Goal: Information Seeking & Learning: Learn about a topic

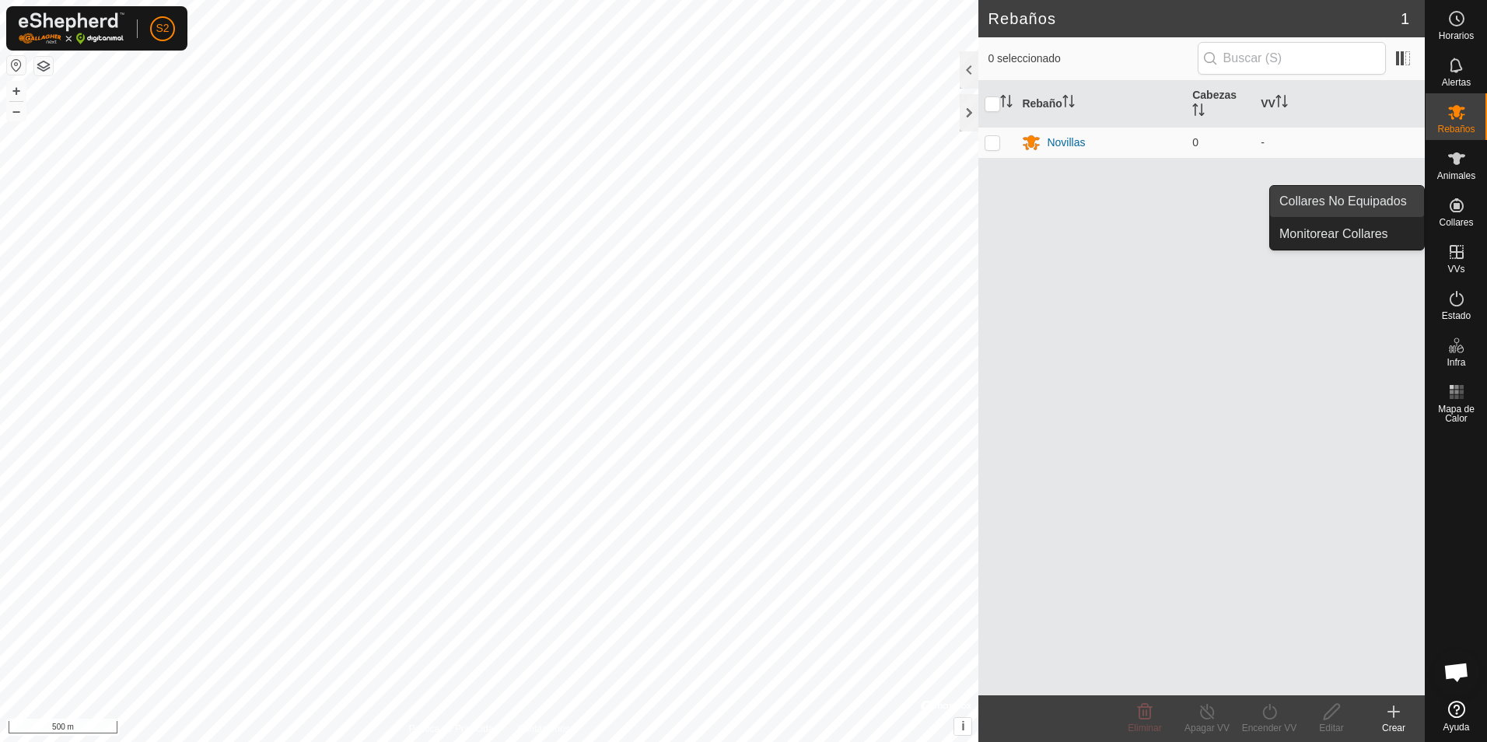
click at [1389, 196] on link "Collares No Equipados" at bounding box center [1347, 201] width 154 height 31
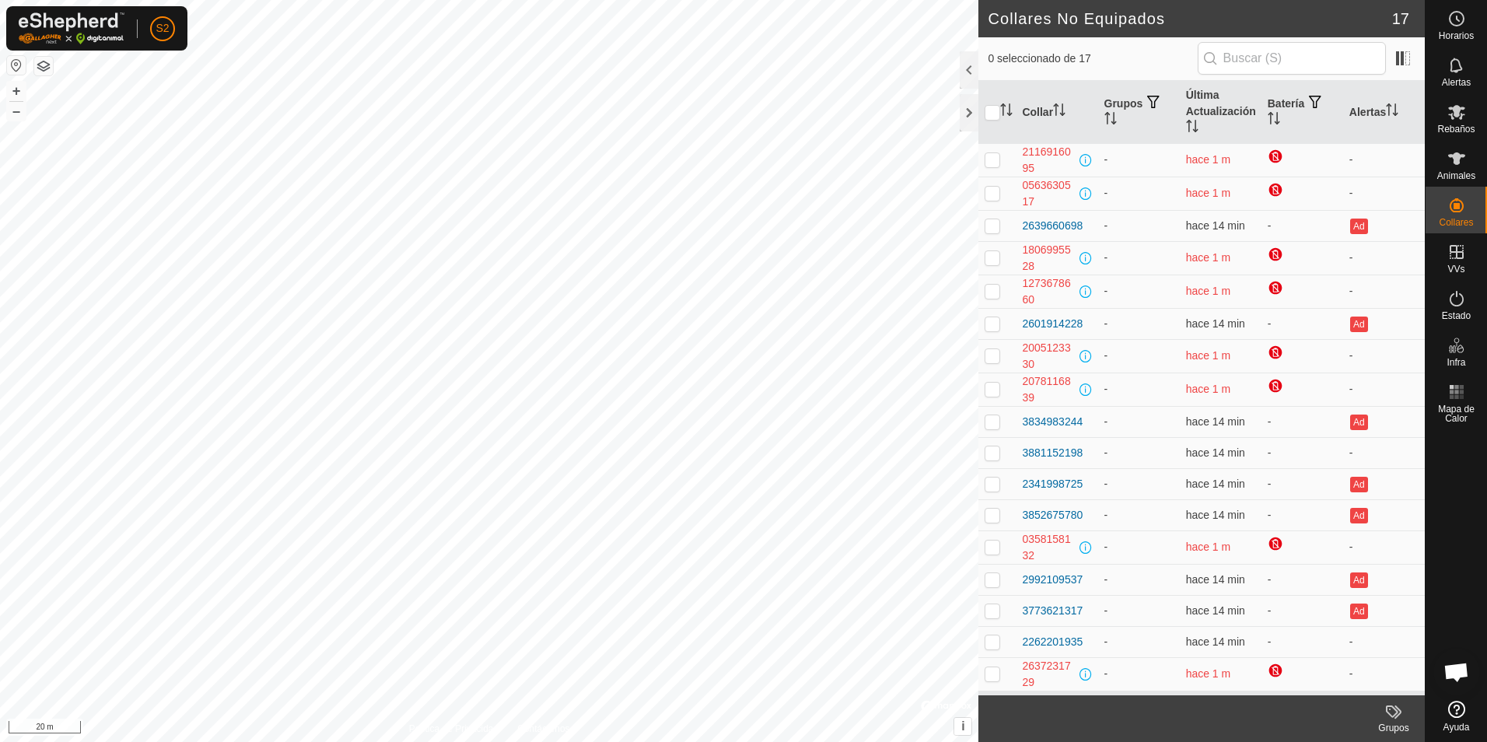
click at [0, 215] on html "S2 Horarios Alertas Rebaños Animales Collares VVs Estado Infra Mapa de Calor Ay…" at bounding box center [743, 371] width 1487 height 742
click at [0, 223] on html "S2 Horarios Alertas Rebaños Animales Collares VVs Estado Infra Mapa de Calor Ay…" at bounding box center [743, 371] width 1487 height 742
click at [0, 372] on html "S2 Horarios Alertas Rebaños Animales Collares VVs Estado Infra Mapa de Calor Ay…" at bounding box center [743, 371] width 1487 height 742
click at [1046, 225] on div "2639660698" at bounding box center [1052, 226] width 61 height 16
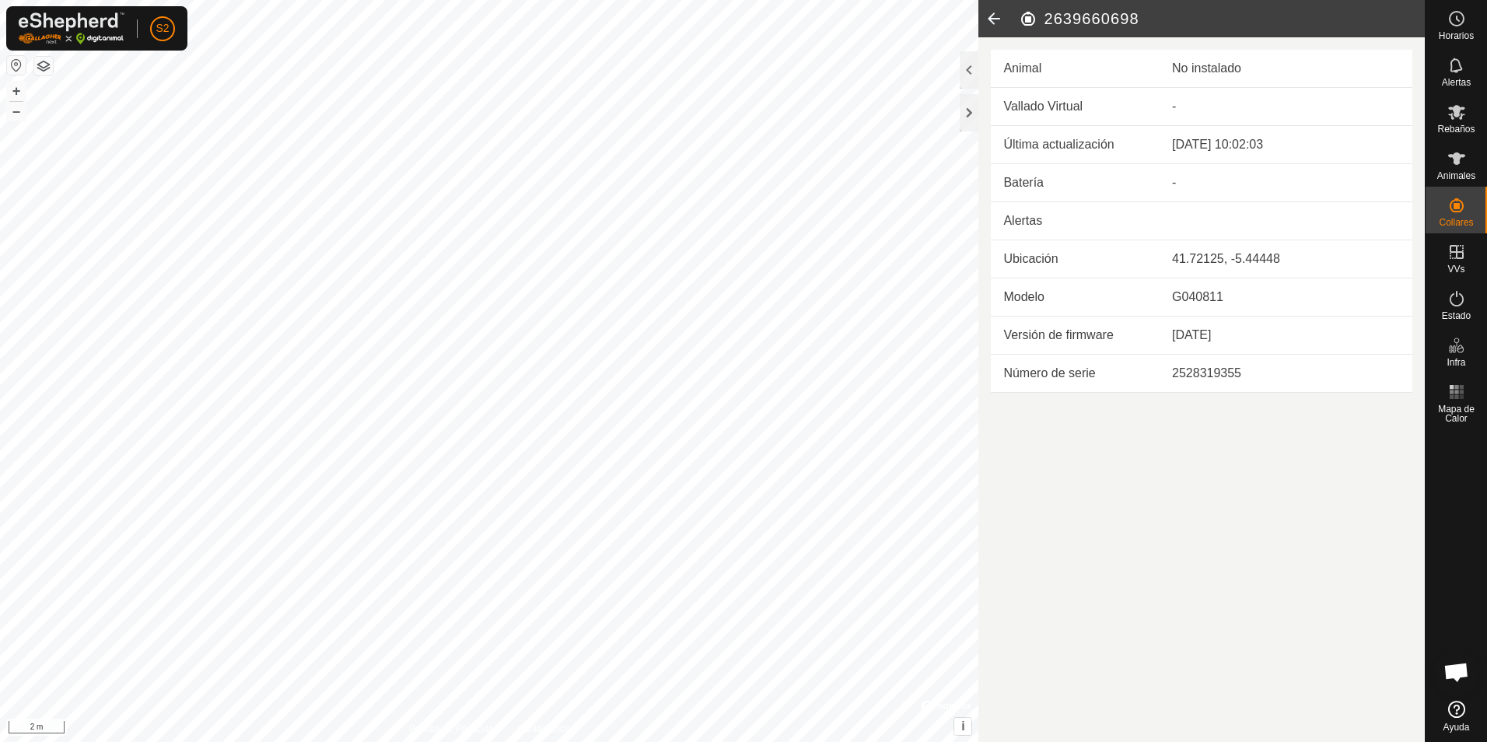
click at [966, 131] on div at bounding box center [968, 94] width 19 height 86
click at [971, 119] on div at bounding box center [968, 112] width 19 height 37
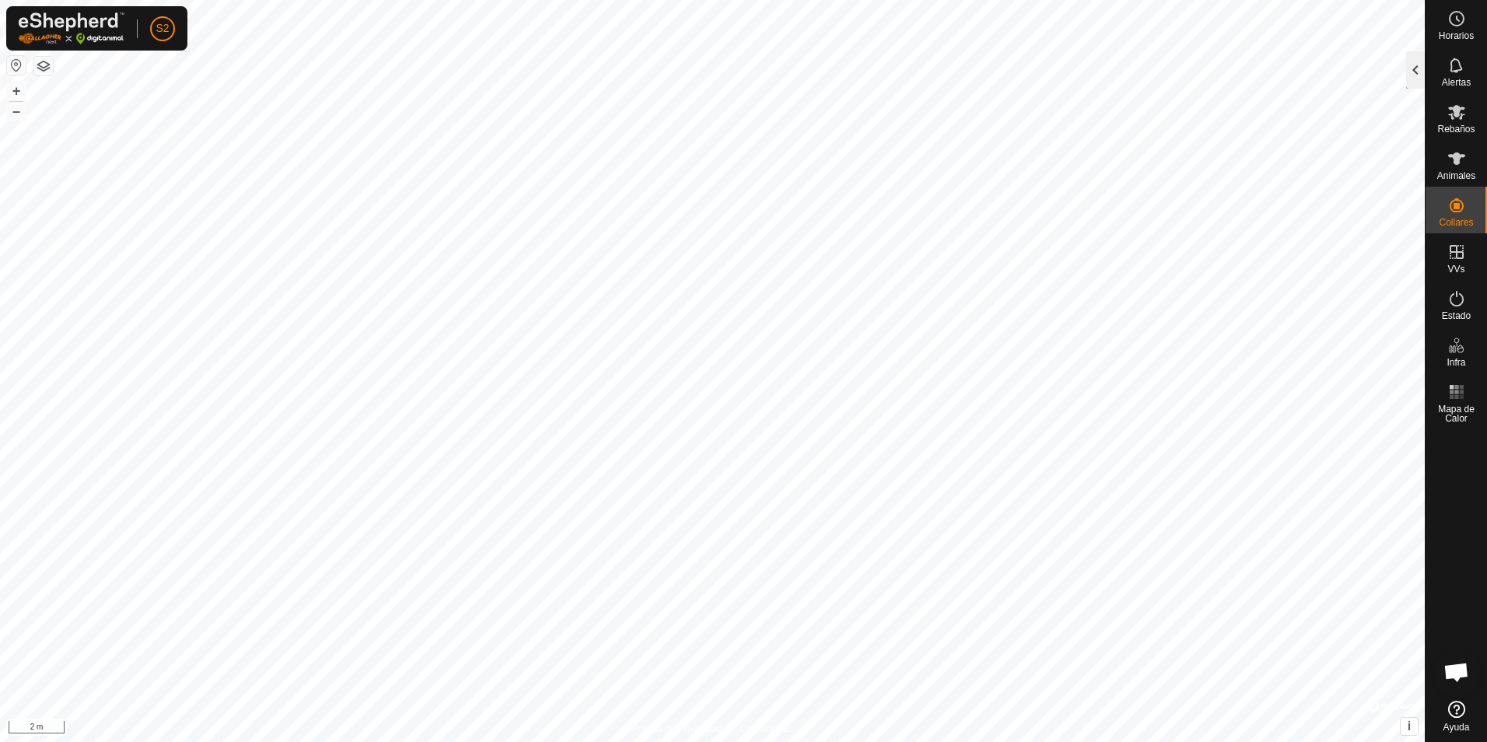
click at [1410, 68] on div at bounding box center [1415, 69] width 19 height 37
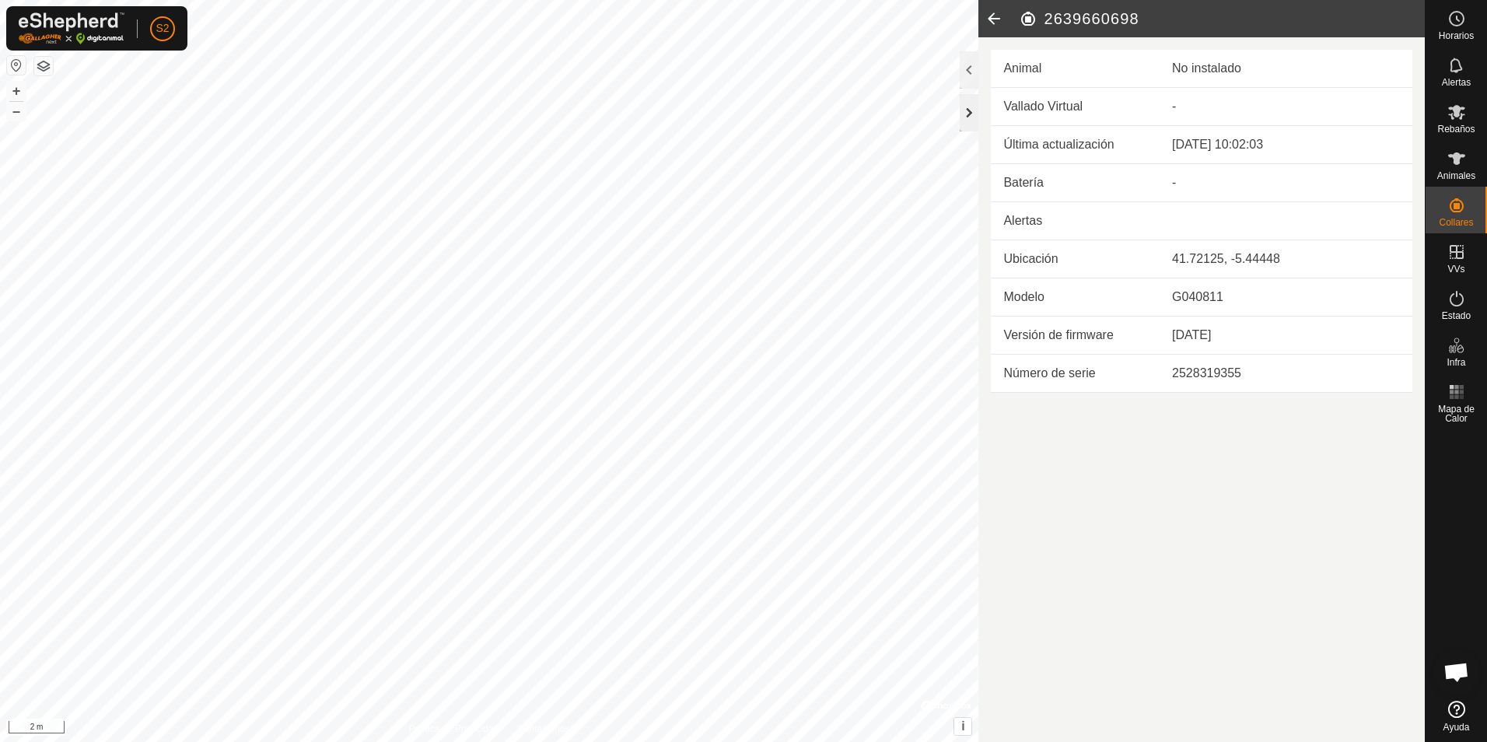
click at [964, 114] on div at bounding box center [968, 112] width 19 height 37
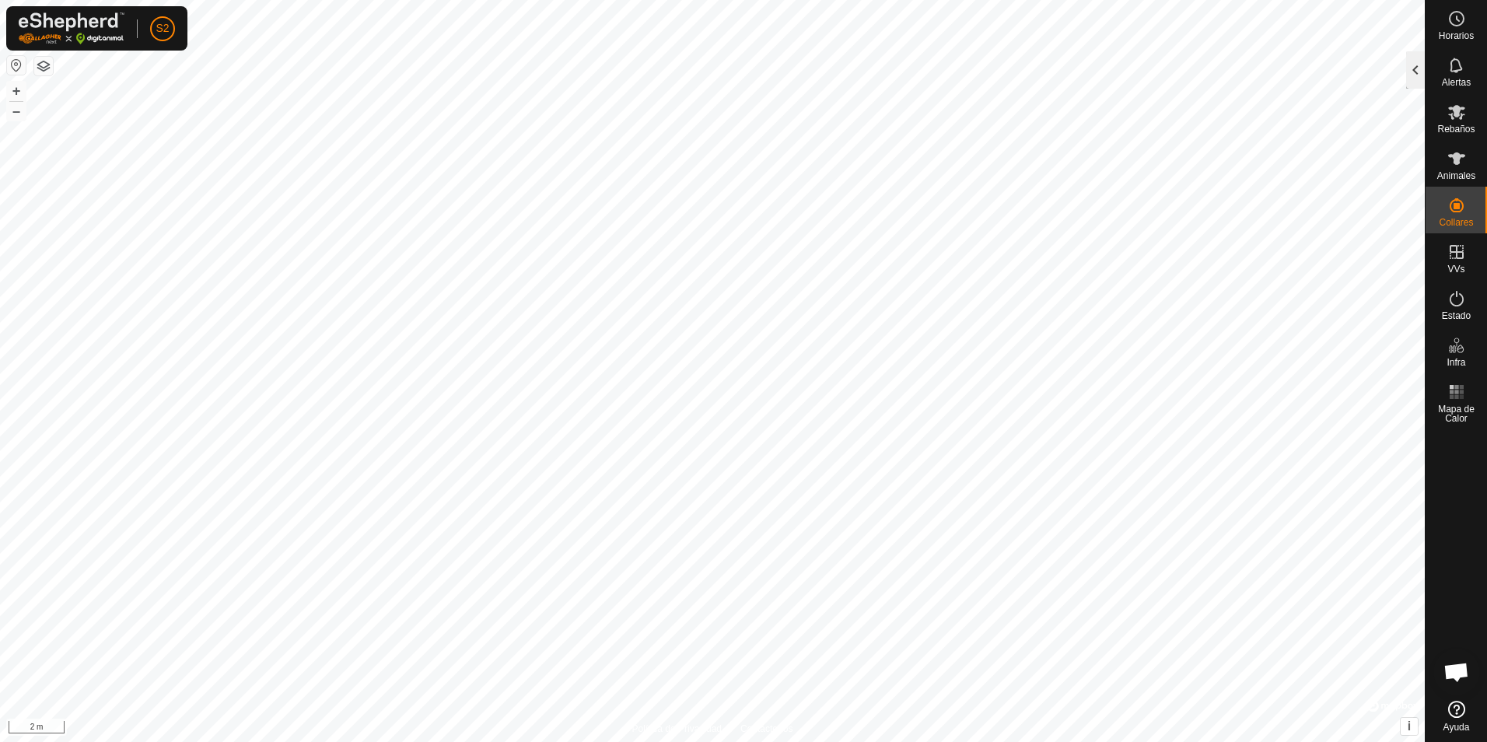
click at [1416, 79] on div at bounding box center [1415, 69] width 19 height 37
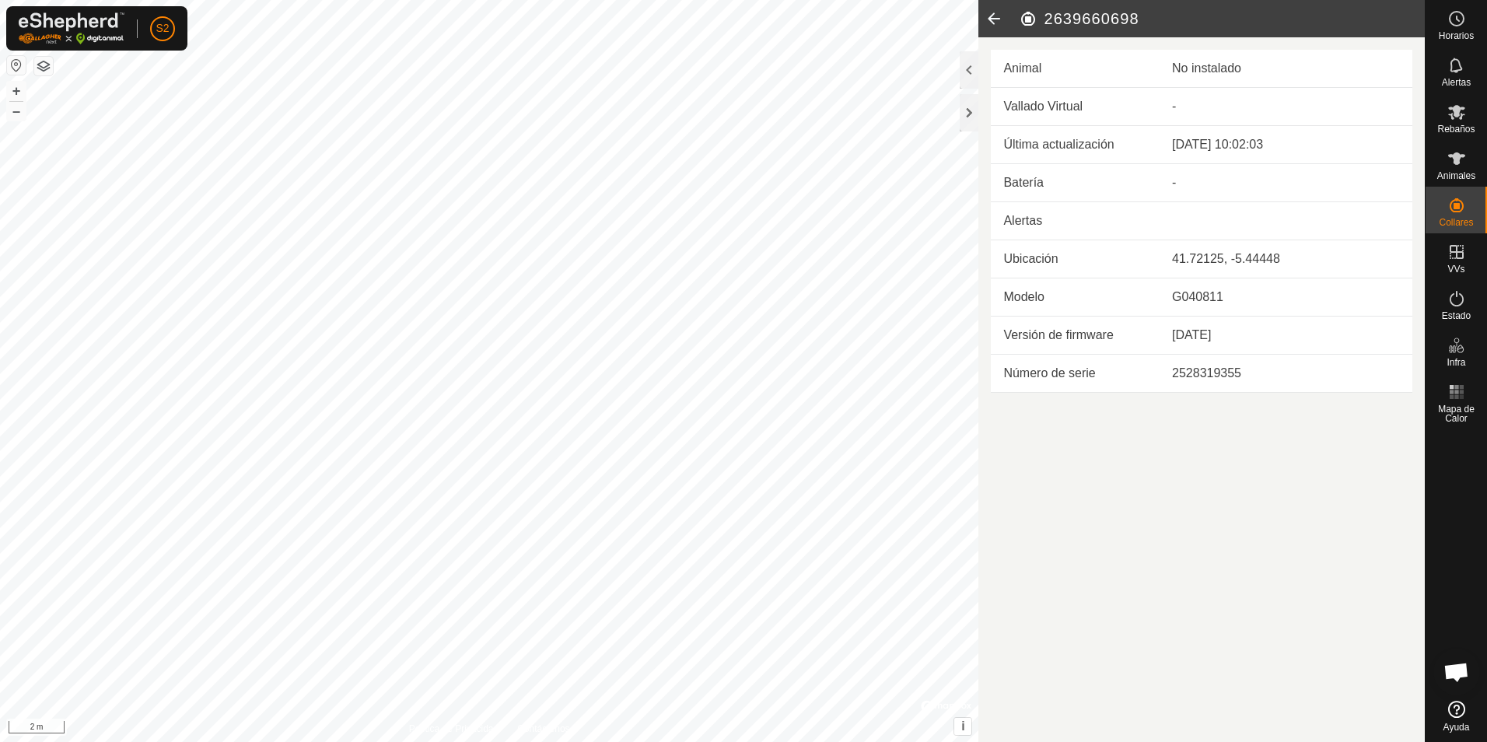
click at [992, 21] on icon at bounding box center [993, 18] width 31 height 37
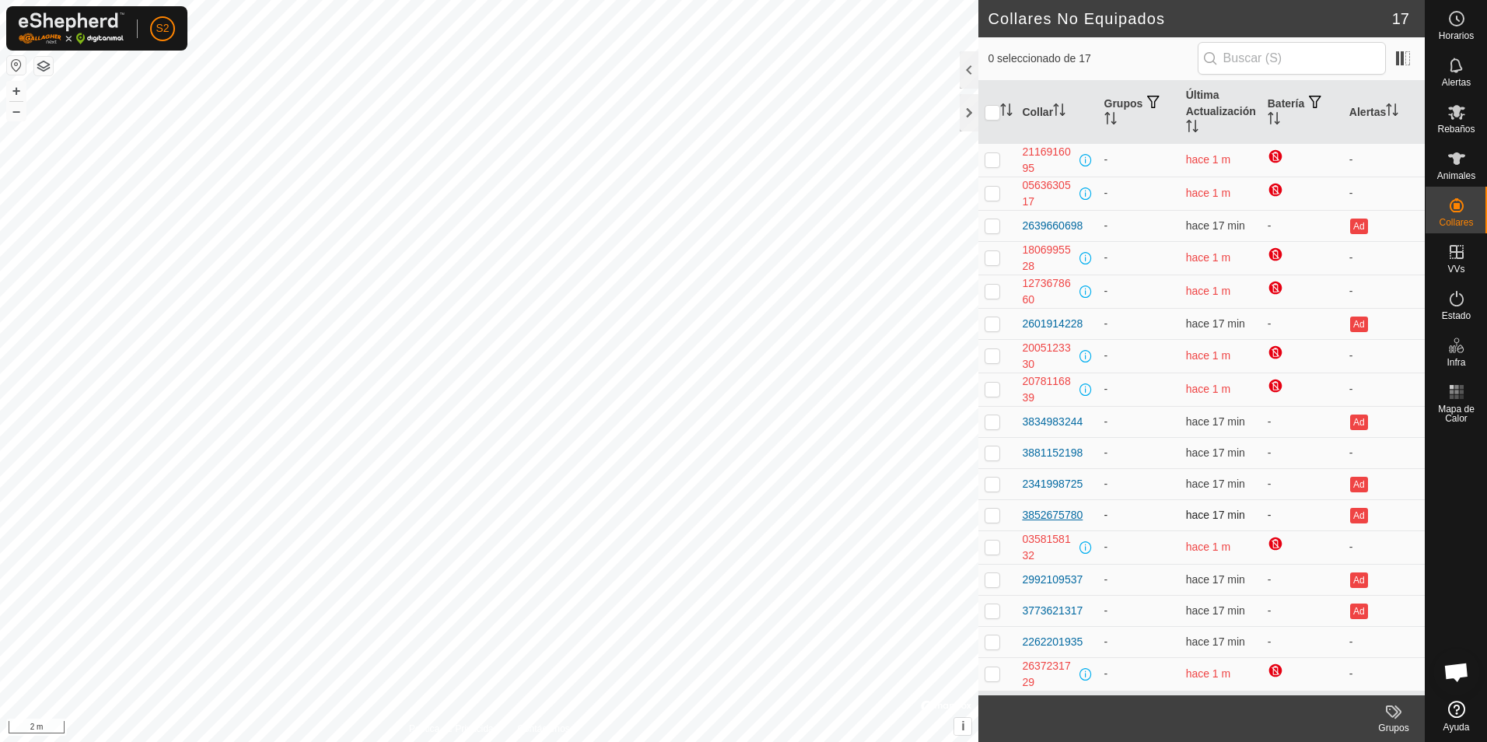
click at [1061, 518] on div "3852675780" at bounding box center [1052, 515] width 61 height 16
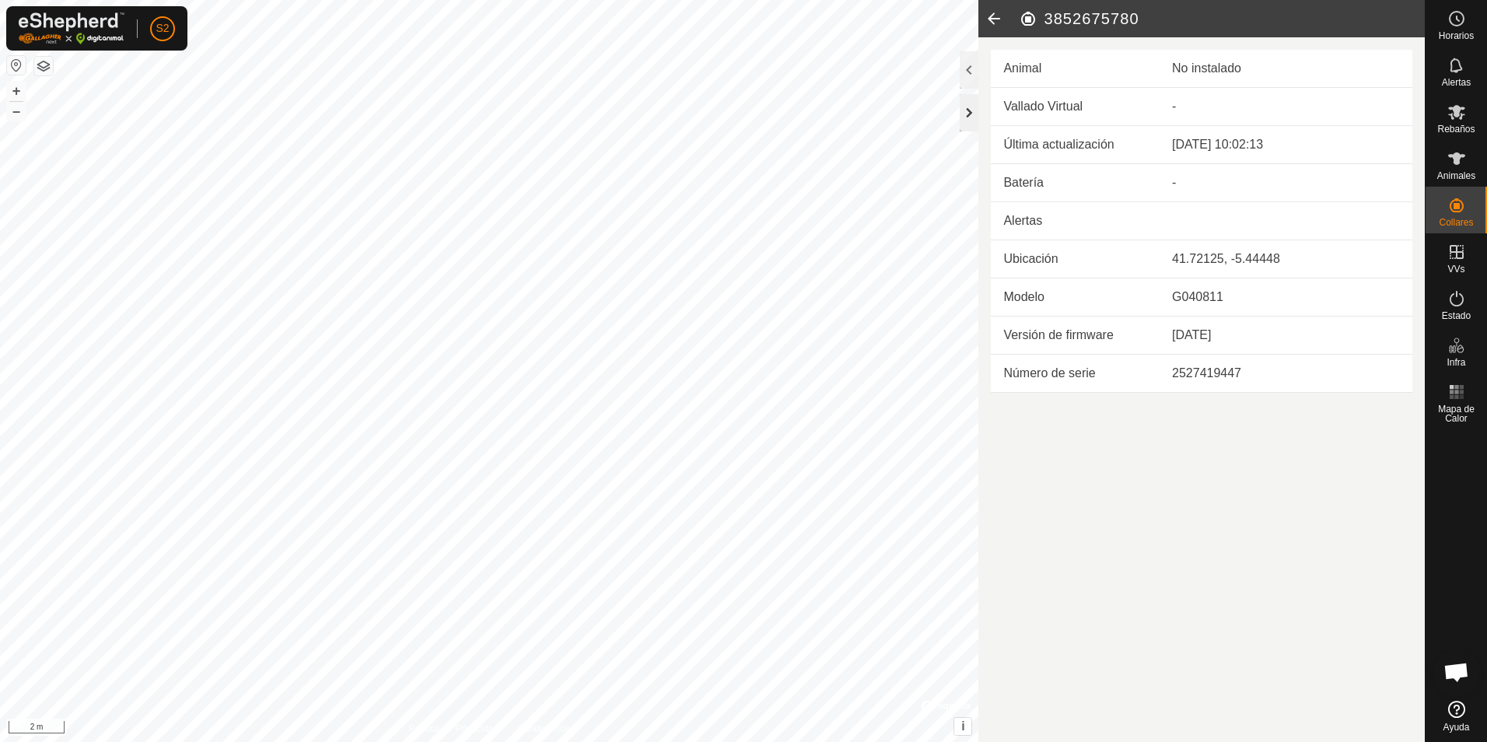
click at [967, 114] on div at bounding box center [968, 112] width 19 height 37
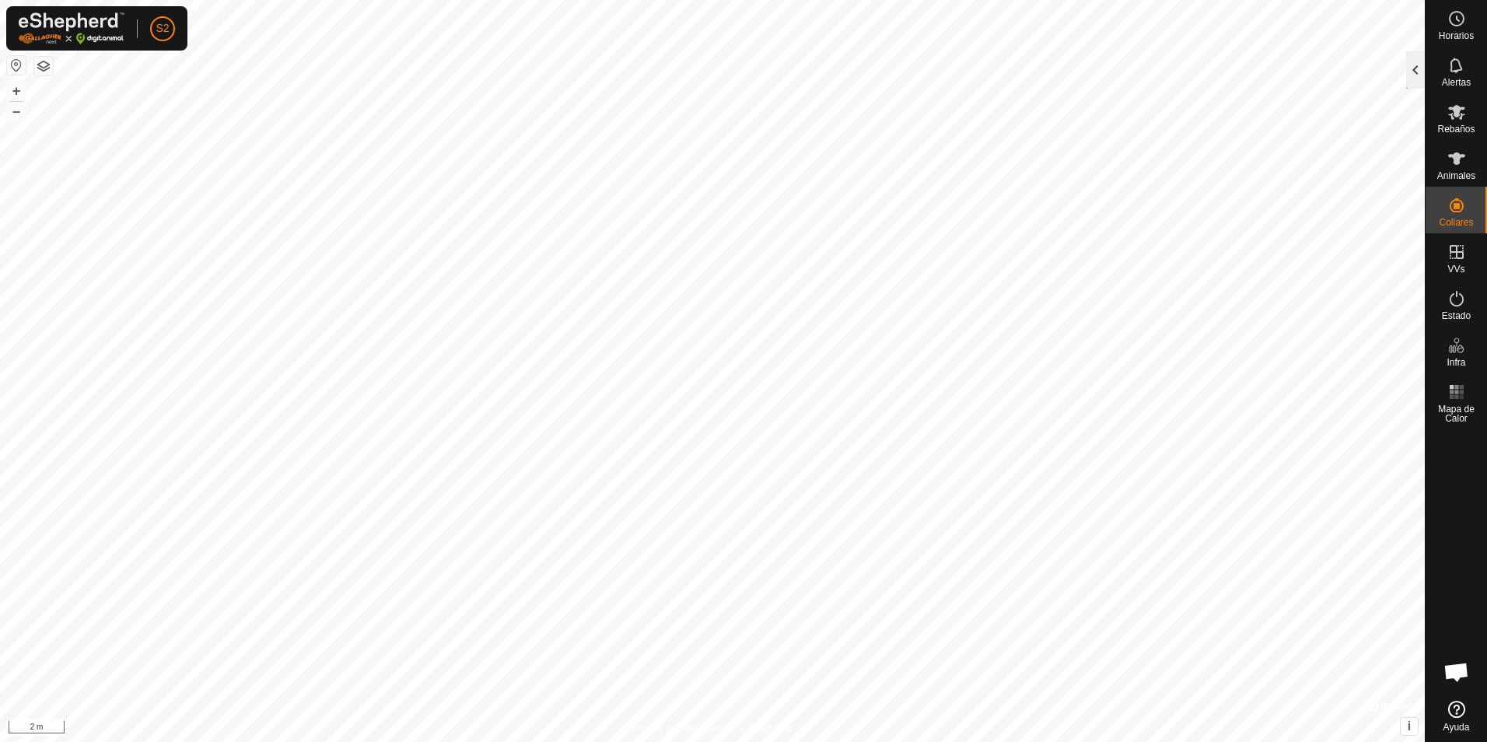
click at [1417, 73] on div at bounding box center [1415, 69] width 19 height 37
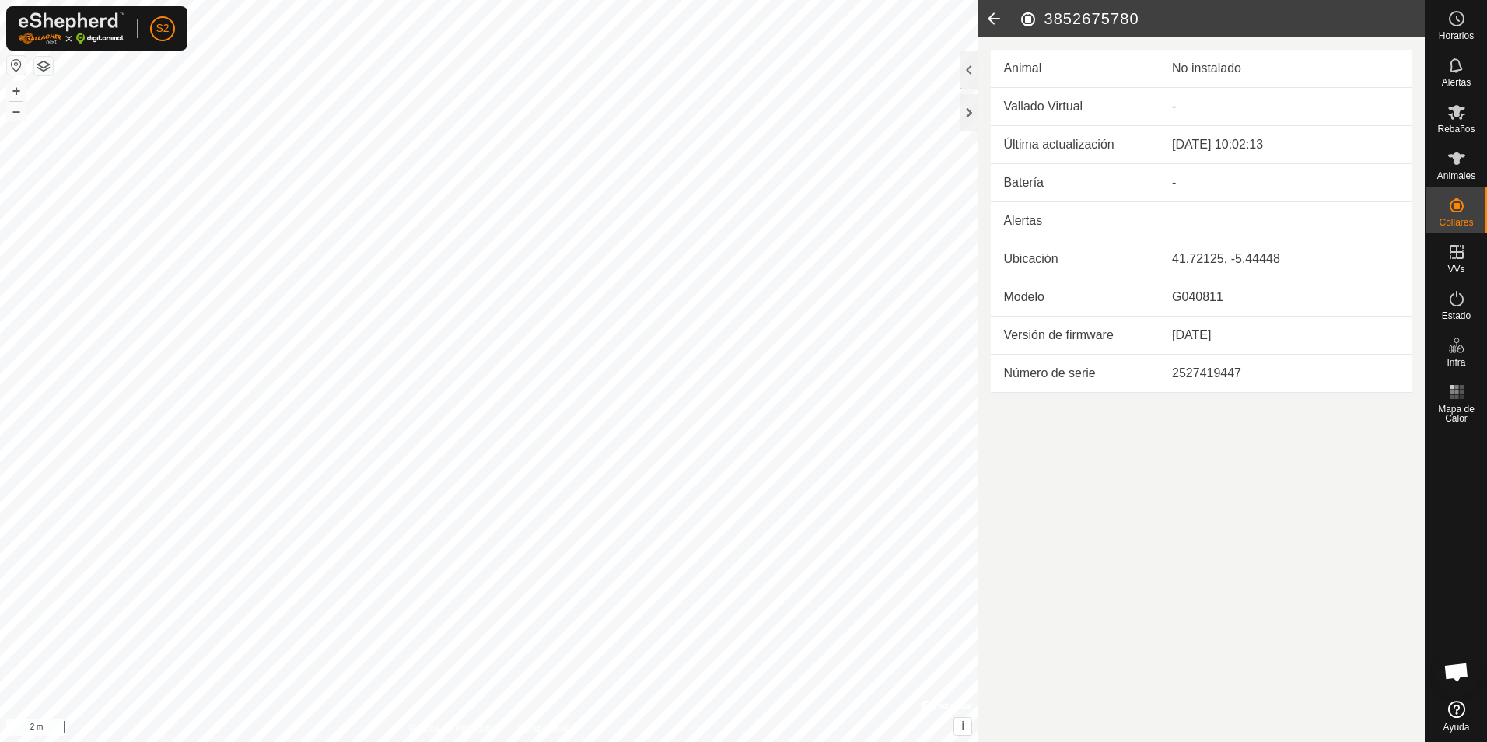
click at [990, 23] on icon at bounding box center [993, 18] width 31 height 37
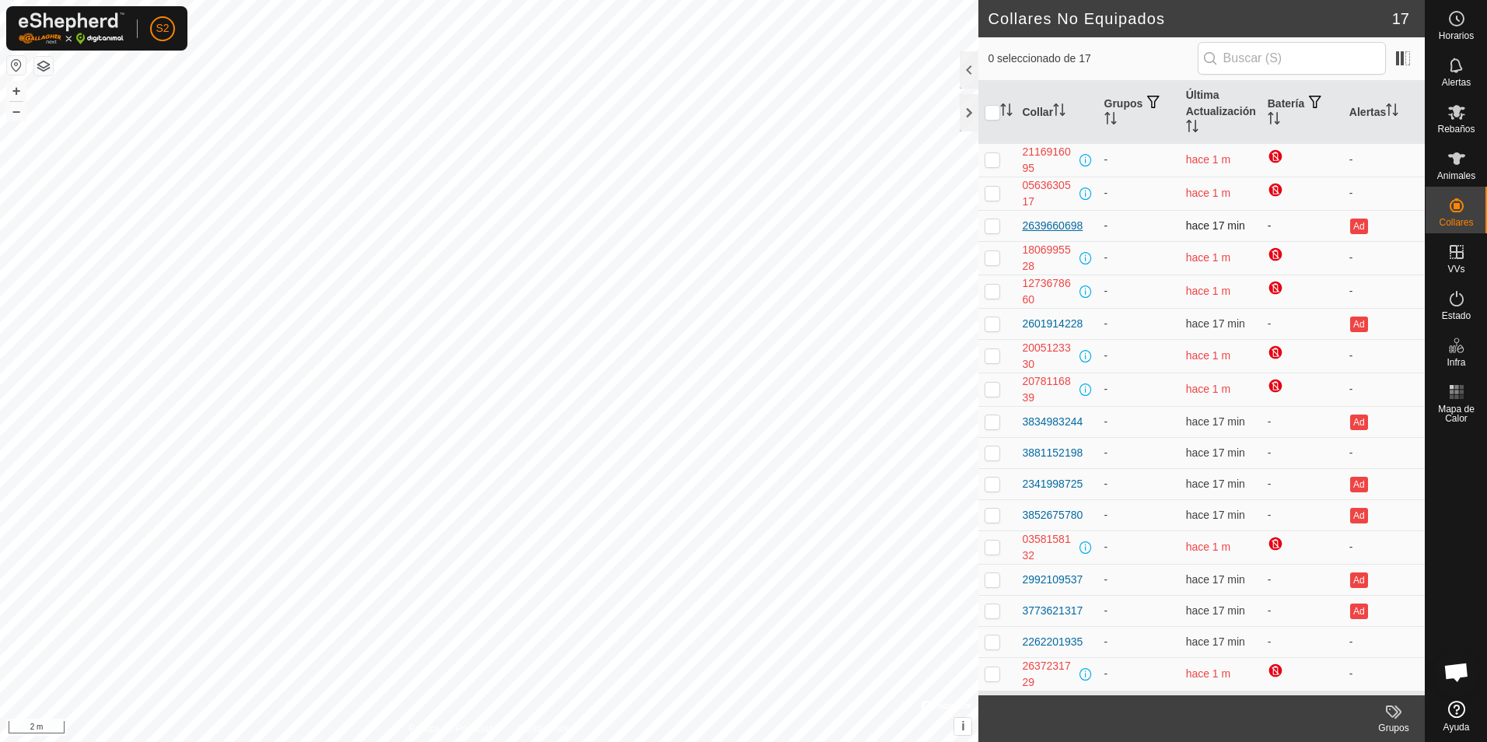
click at [1033, 222] on div "2639660698" at bounding box center [1052, 226] width 61 height 16
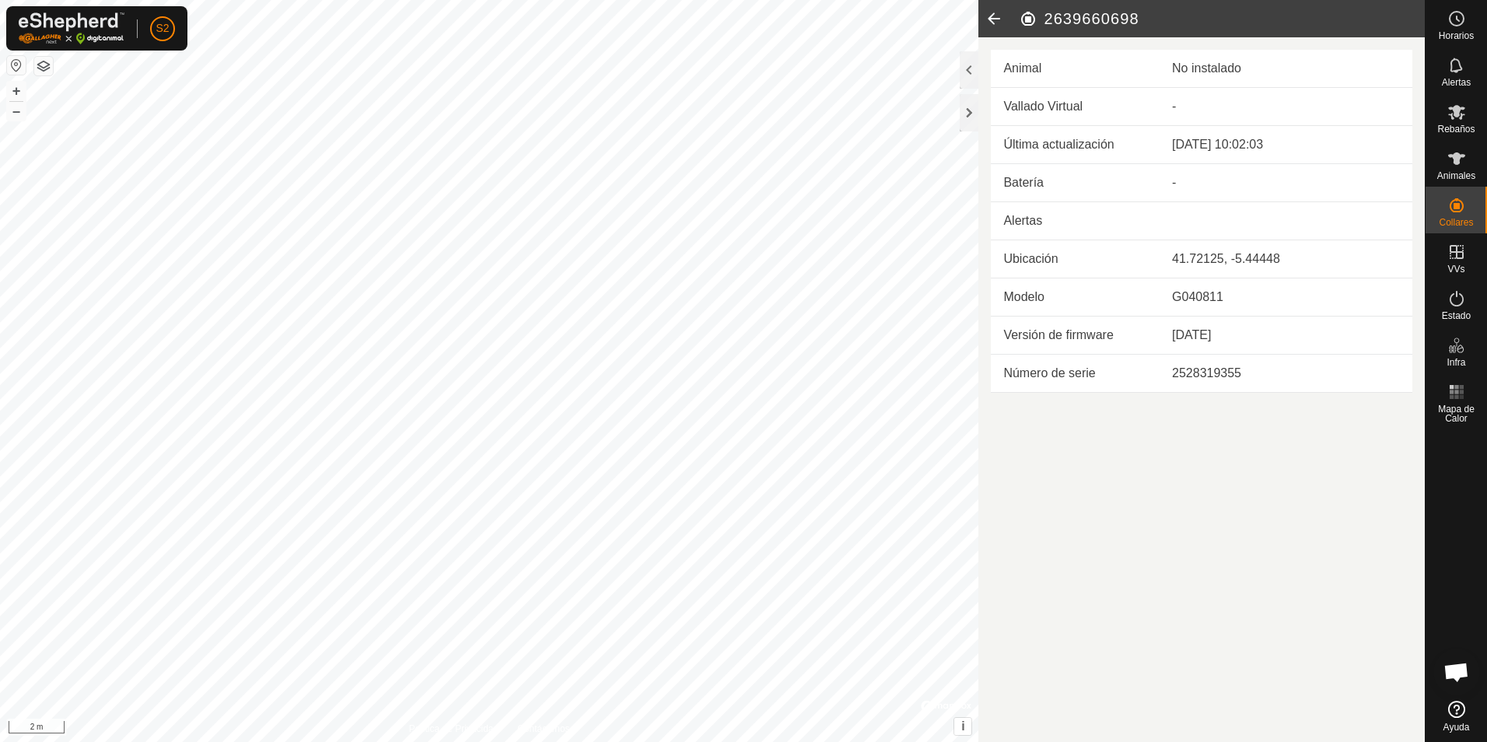
click at [991, 22] on icon at bounding box center [993, 18] width 31 height 37
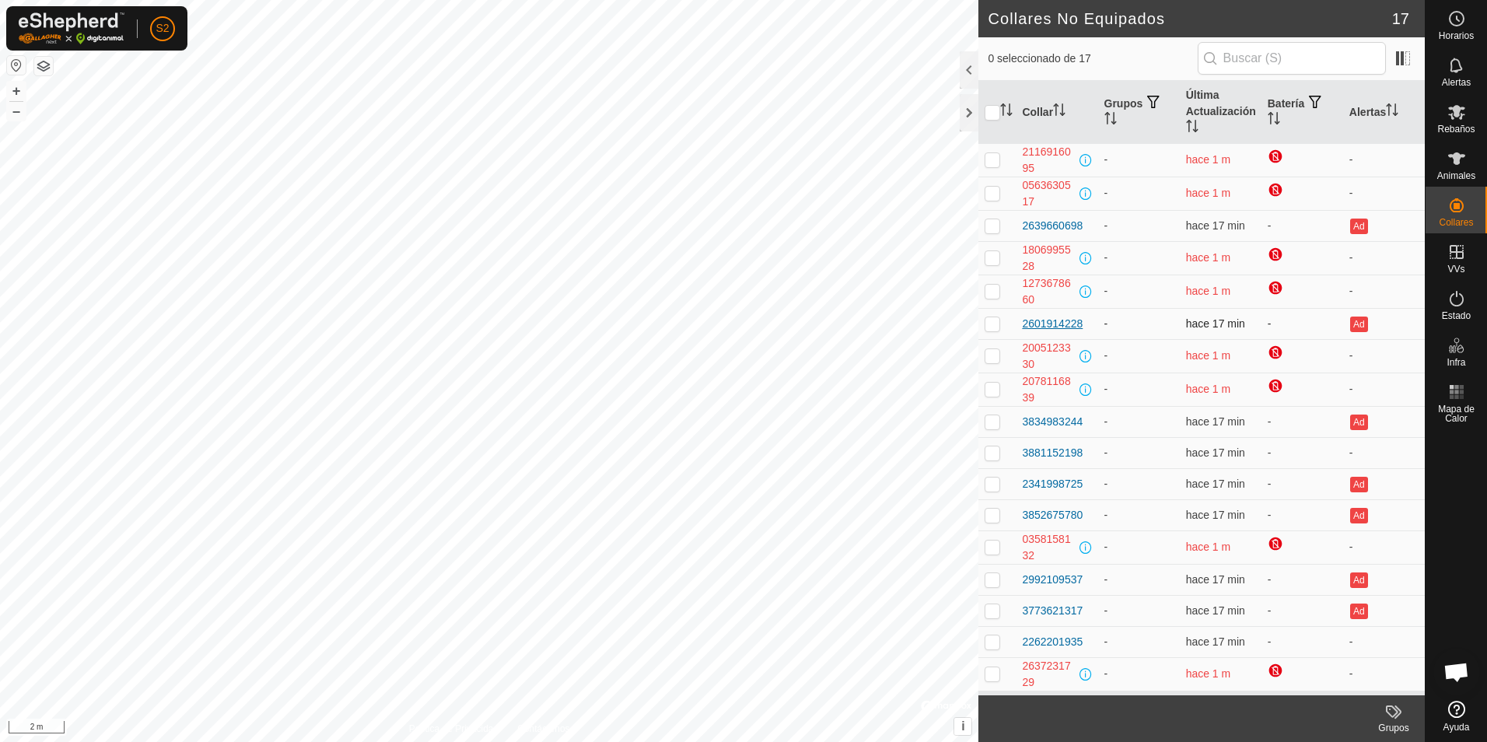
click at [1047, 316] on div "2601914228" at bounding box center [1052, 324] width 61 height 16
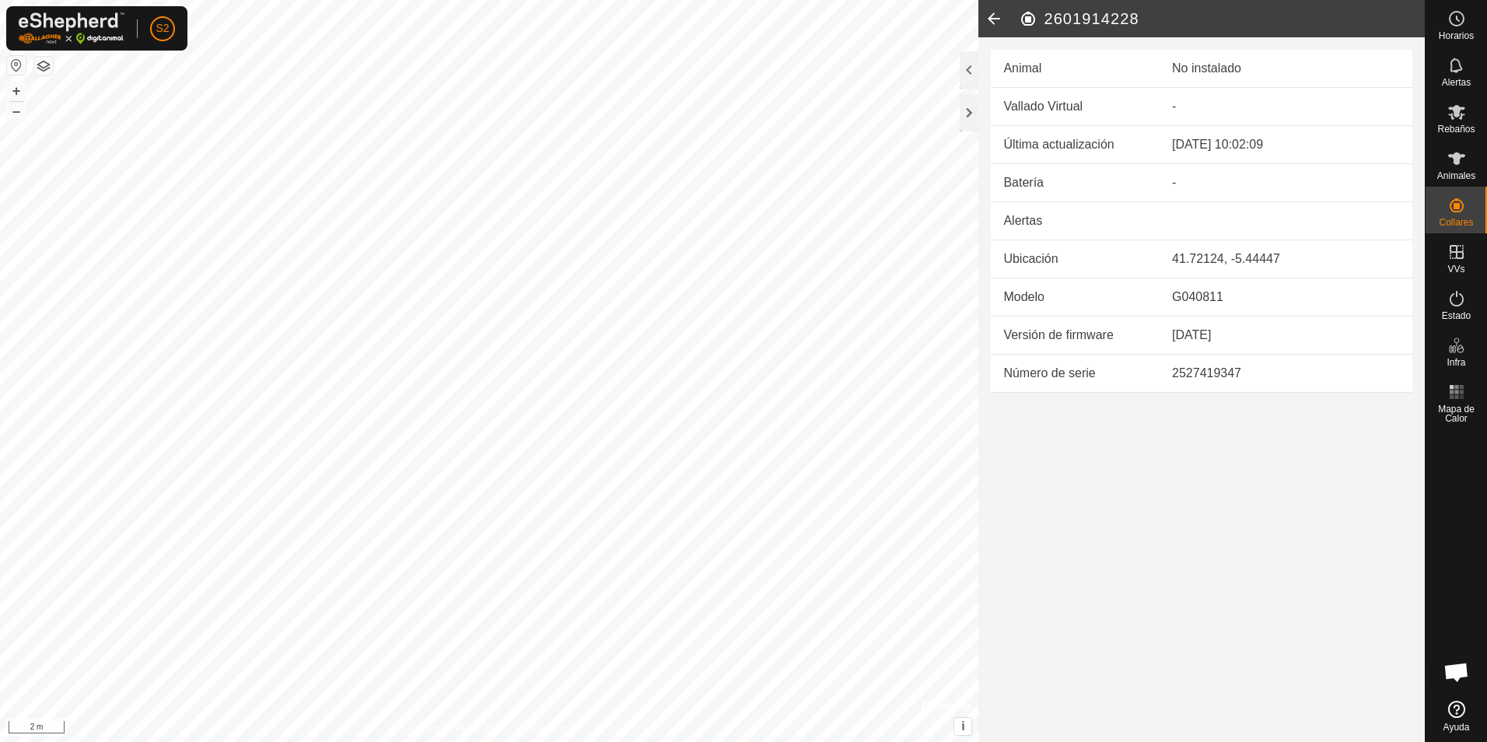
click at [993, 19] on icon at bounding box center [993, 18] width 31 height 37
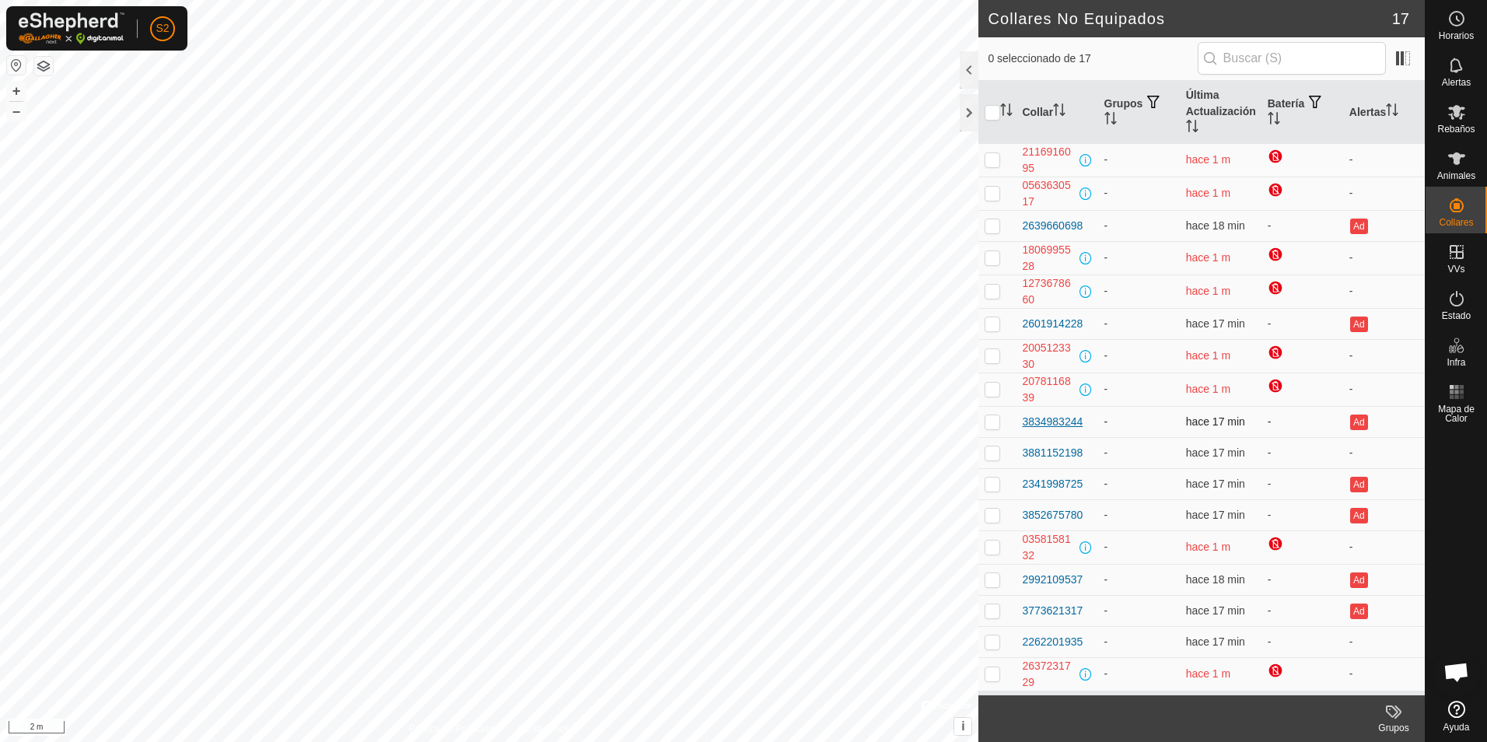
click at [1043, 421] on div "3834983244" at bounding box center [1052, 422] width 61 height 16
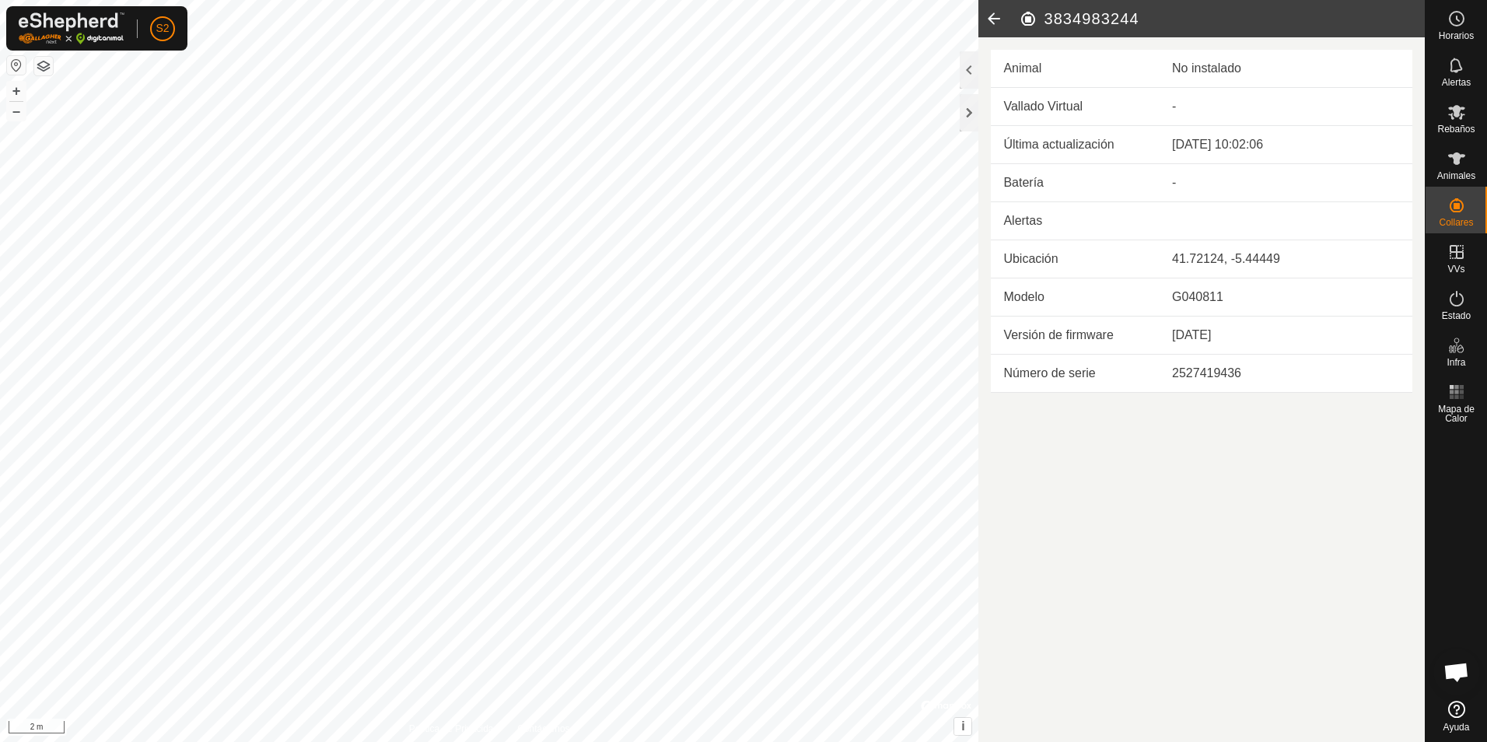
click at [987, 18] on icon at bounding box center [993, 18] width 31 height 37
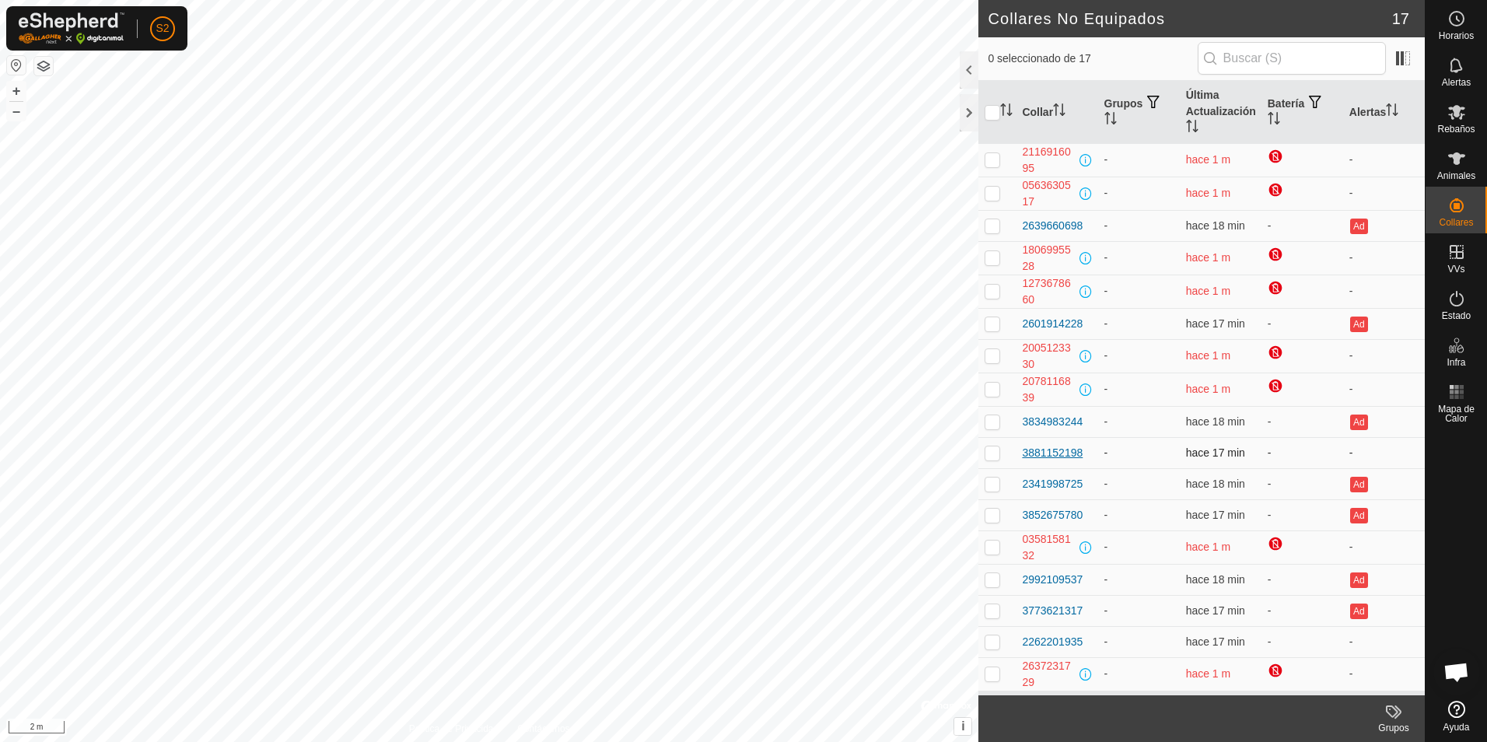
click at [1045, 453] on div "3881152198" at bounding box center [1052, 453] width 61 height 16
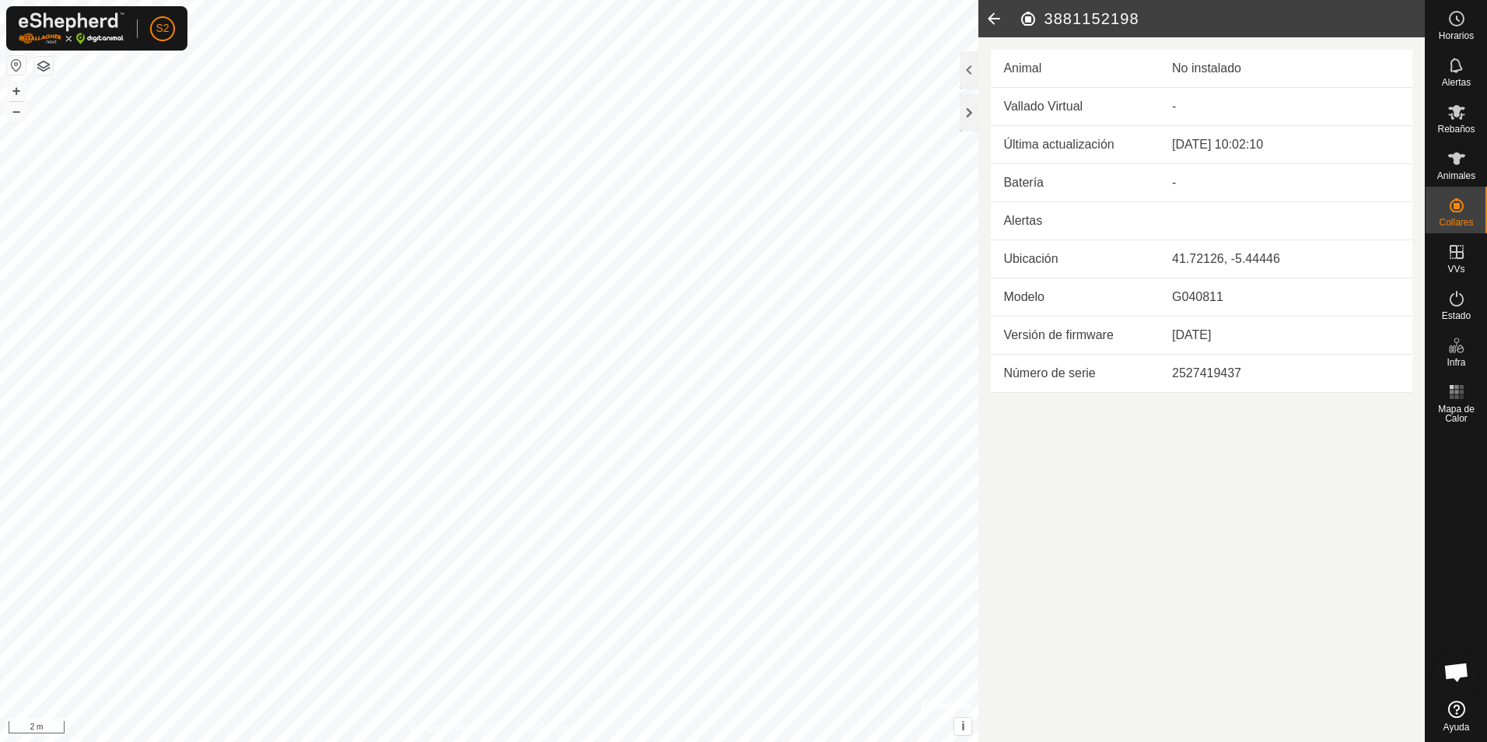
click at [994, 26] on icon at bounding box center [993, 18] width 31 height 37
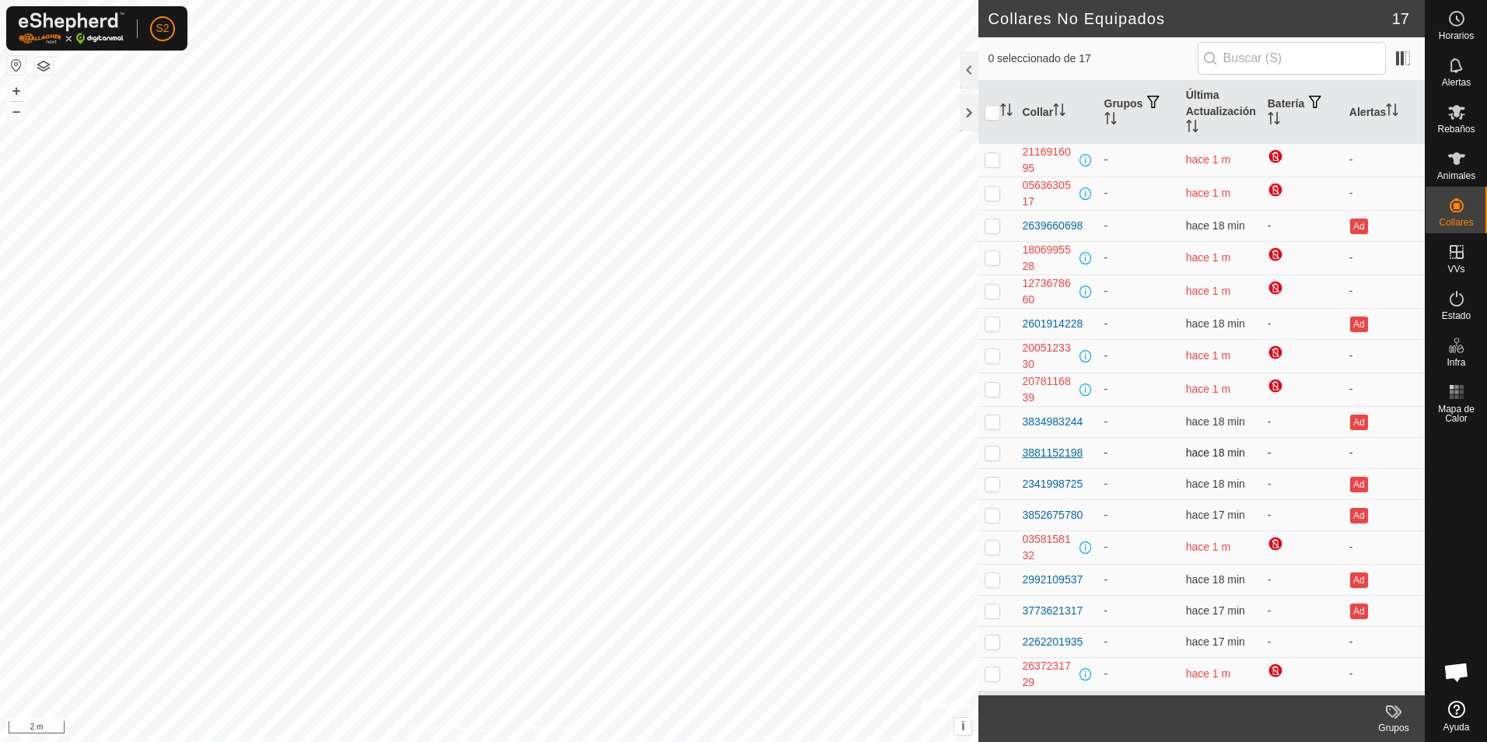
click at [1063, 445] on div "3881152198" at bounding box center [1052, 453] width 61 height 16
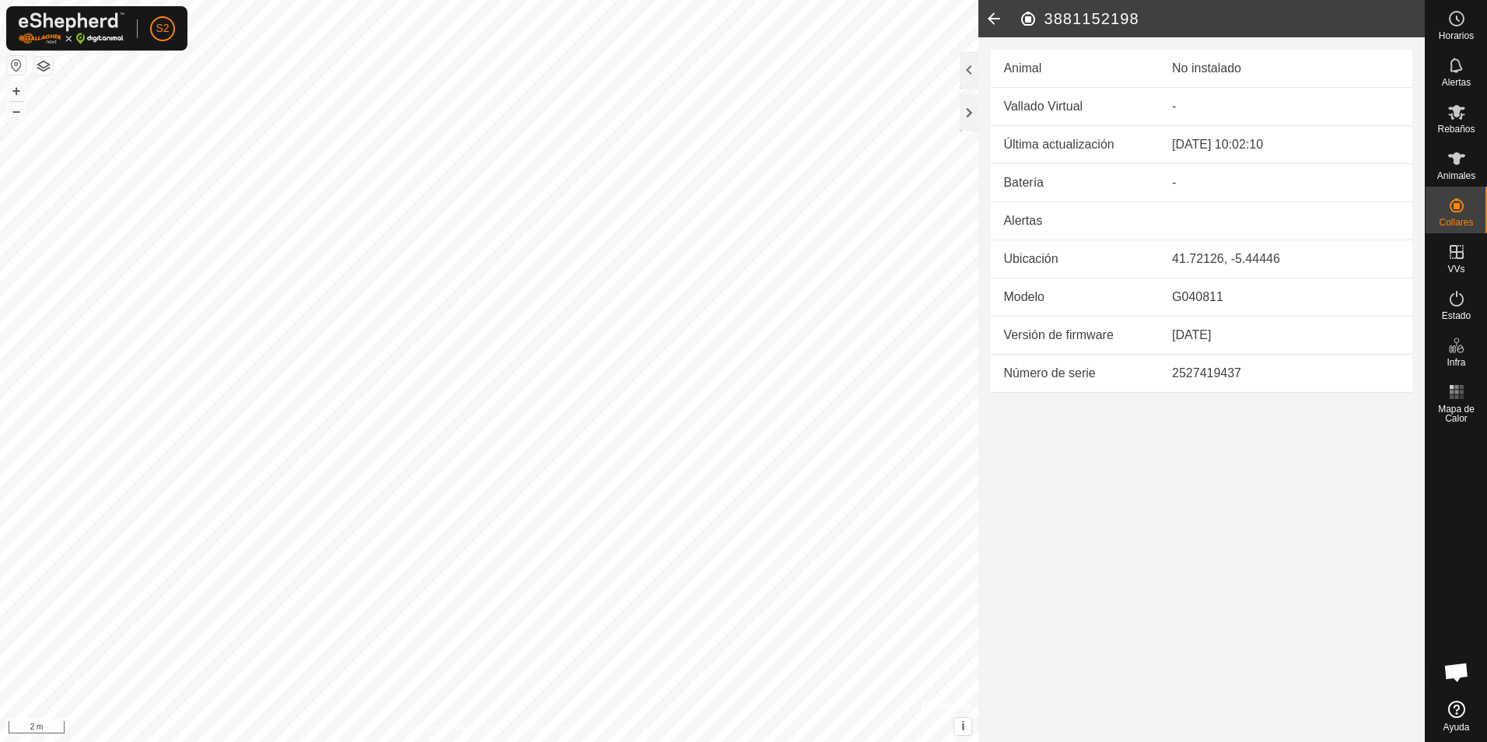
click at [990, 18] on icon at bounding box center [993, 18] width 31 height 37
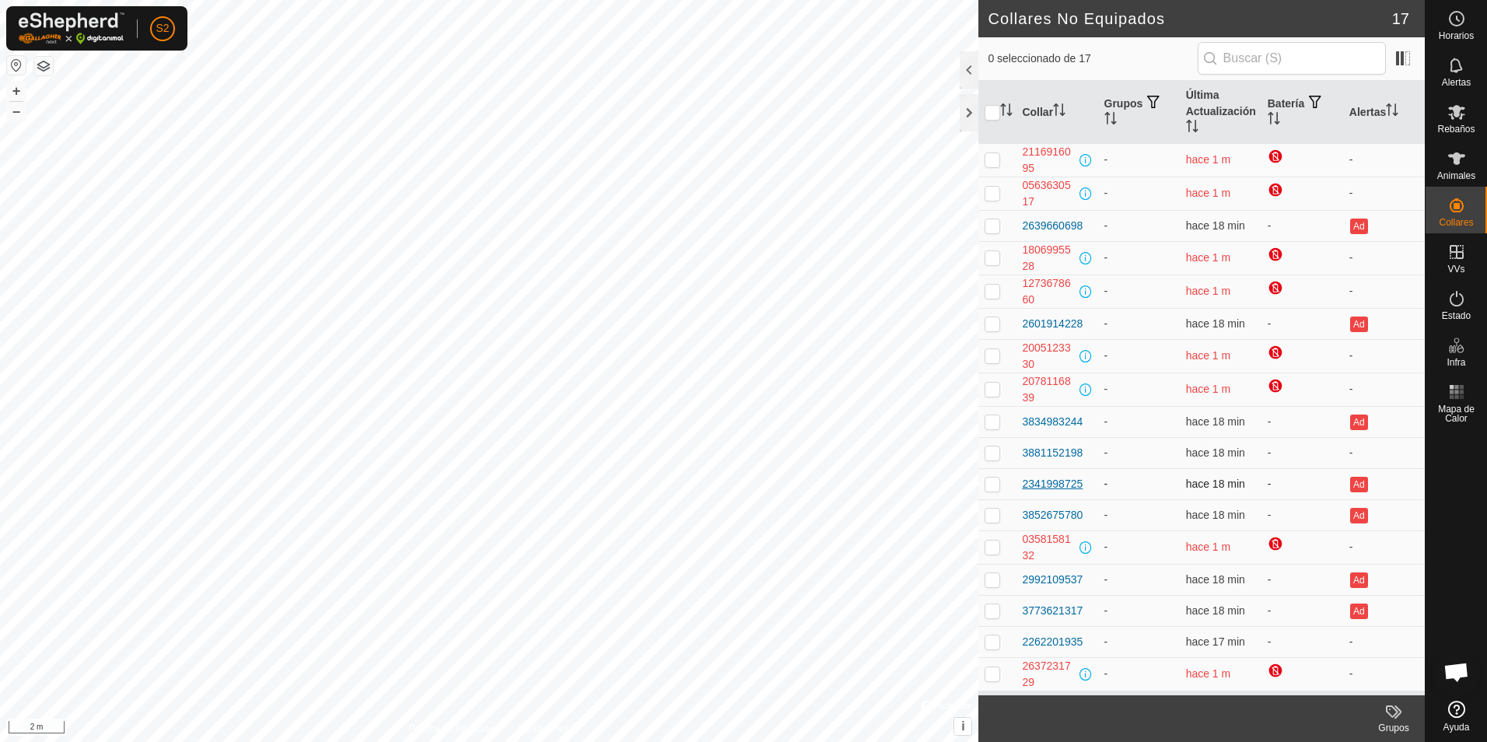
click at [1054, 487] on div "2341998725" at bounding box center [1052, 484] width 61 height 16
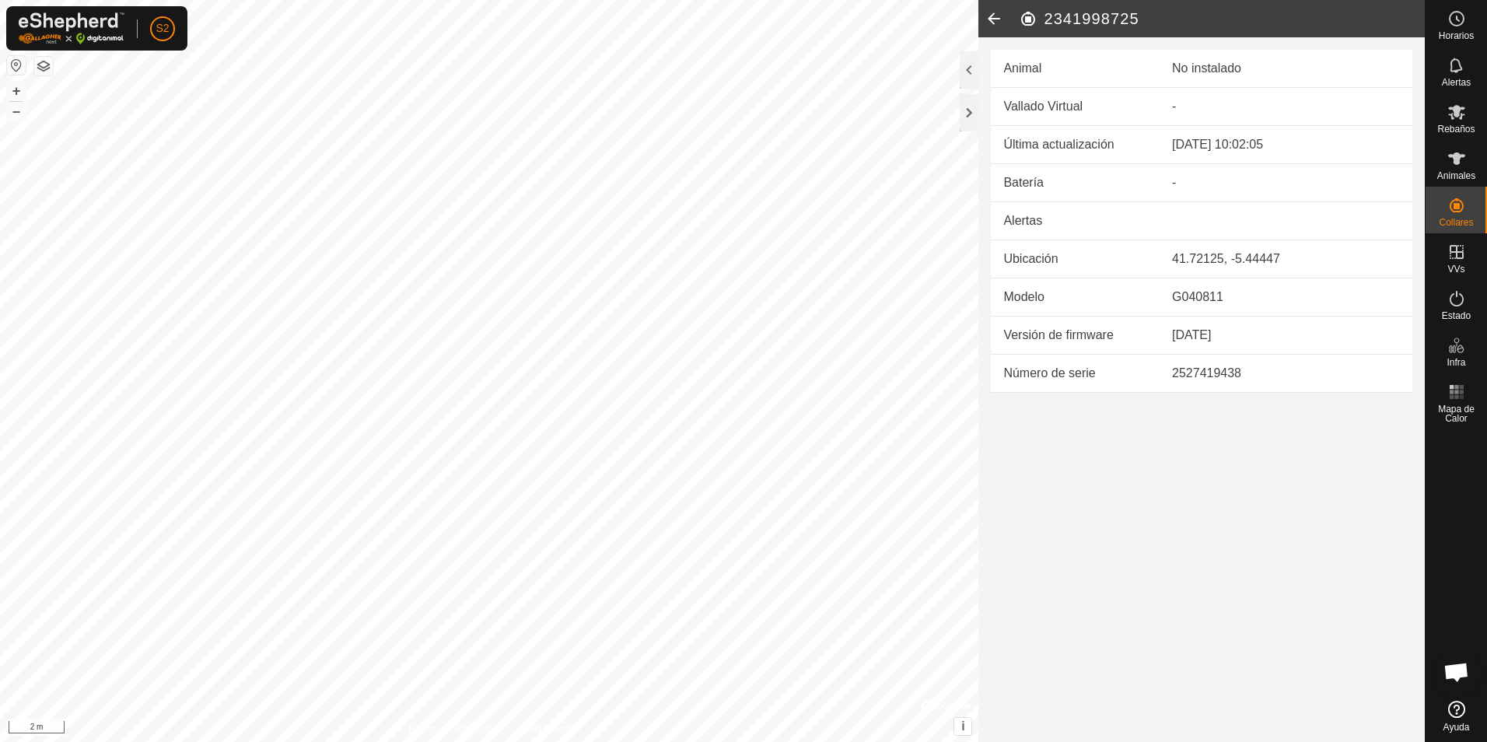
click at [991, 16] on icon at bounding box center [993, 18] width 31 height 37
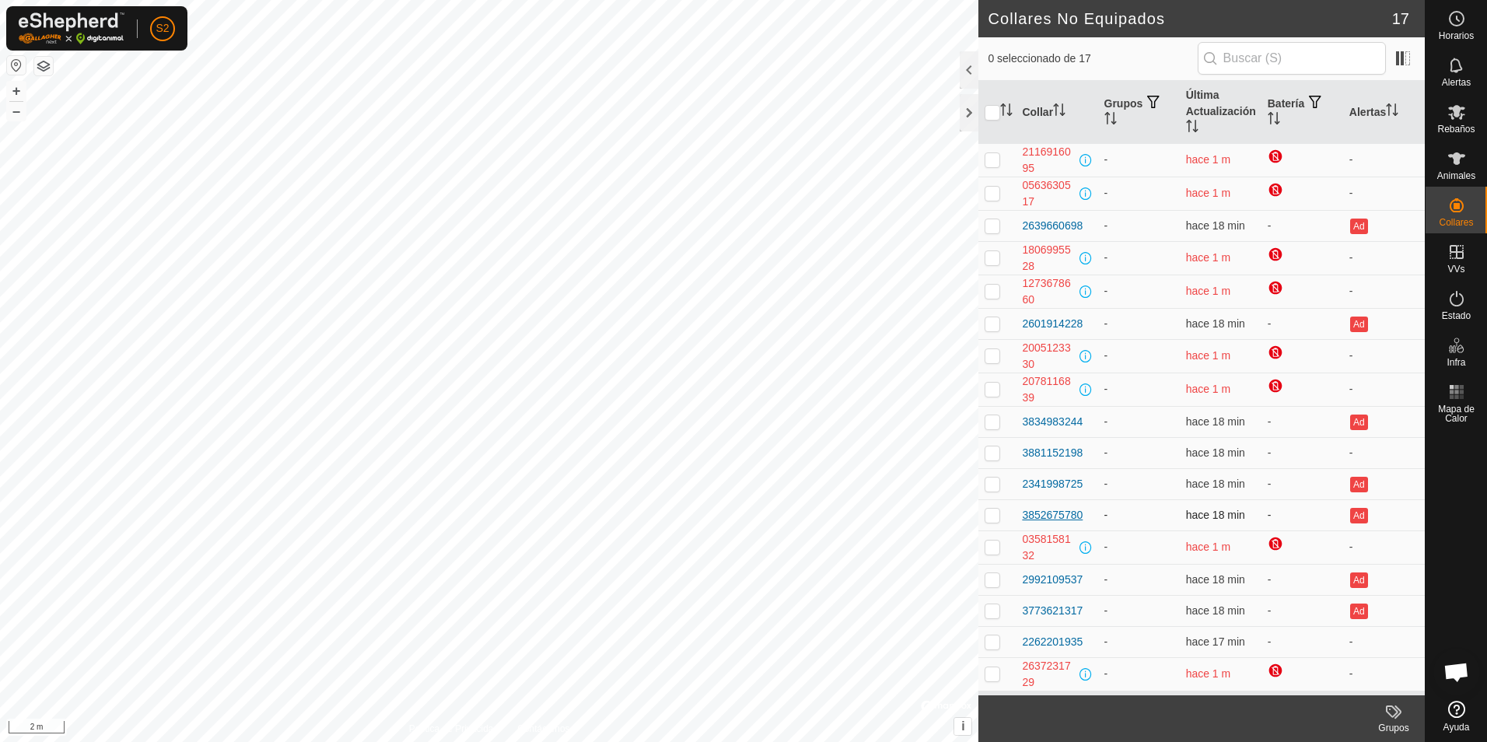
click at [1068, 515] on div "3852675780" at bounding box center [1052, 515] width 61 height 16
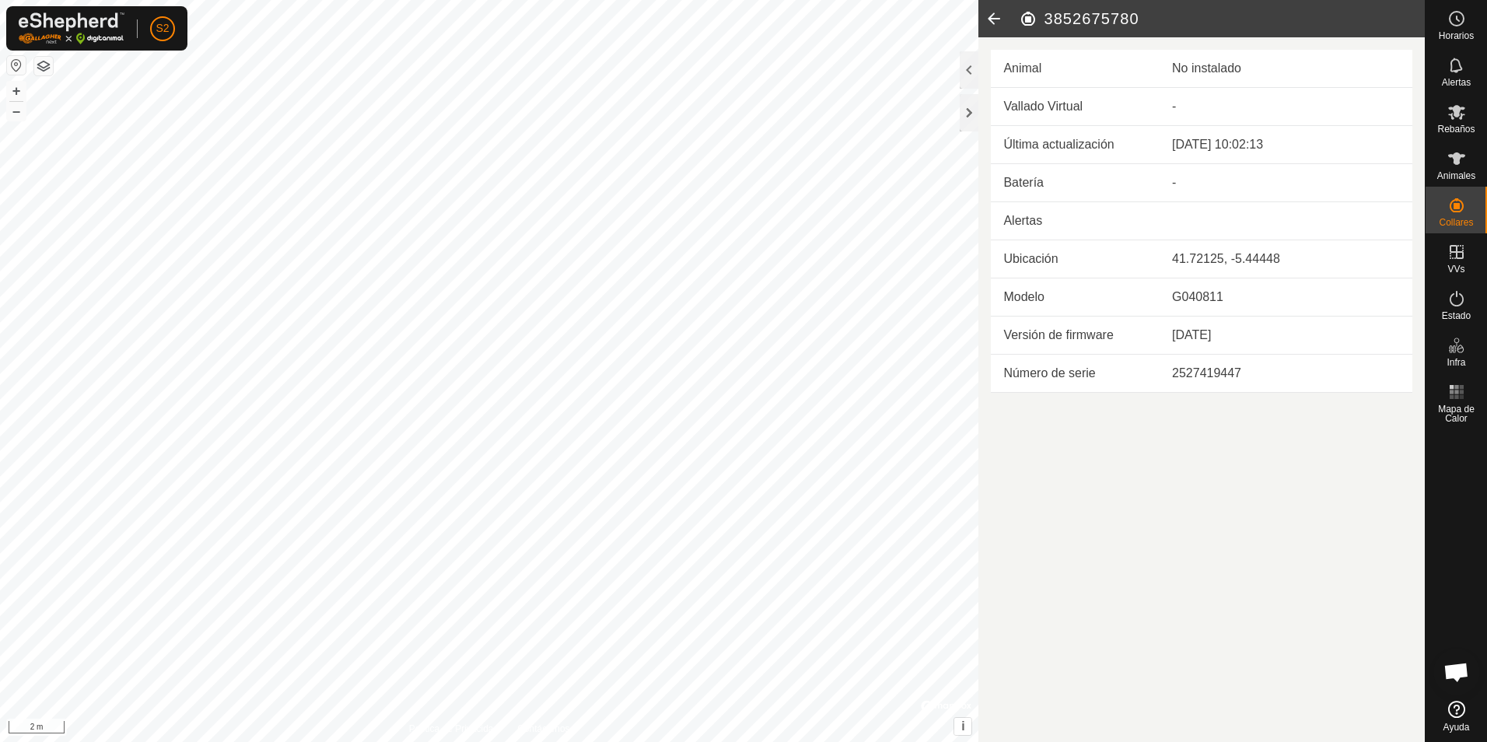
click at [1000, 16] on icon at bounding box center [993, 18] width 31 height 37
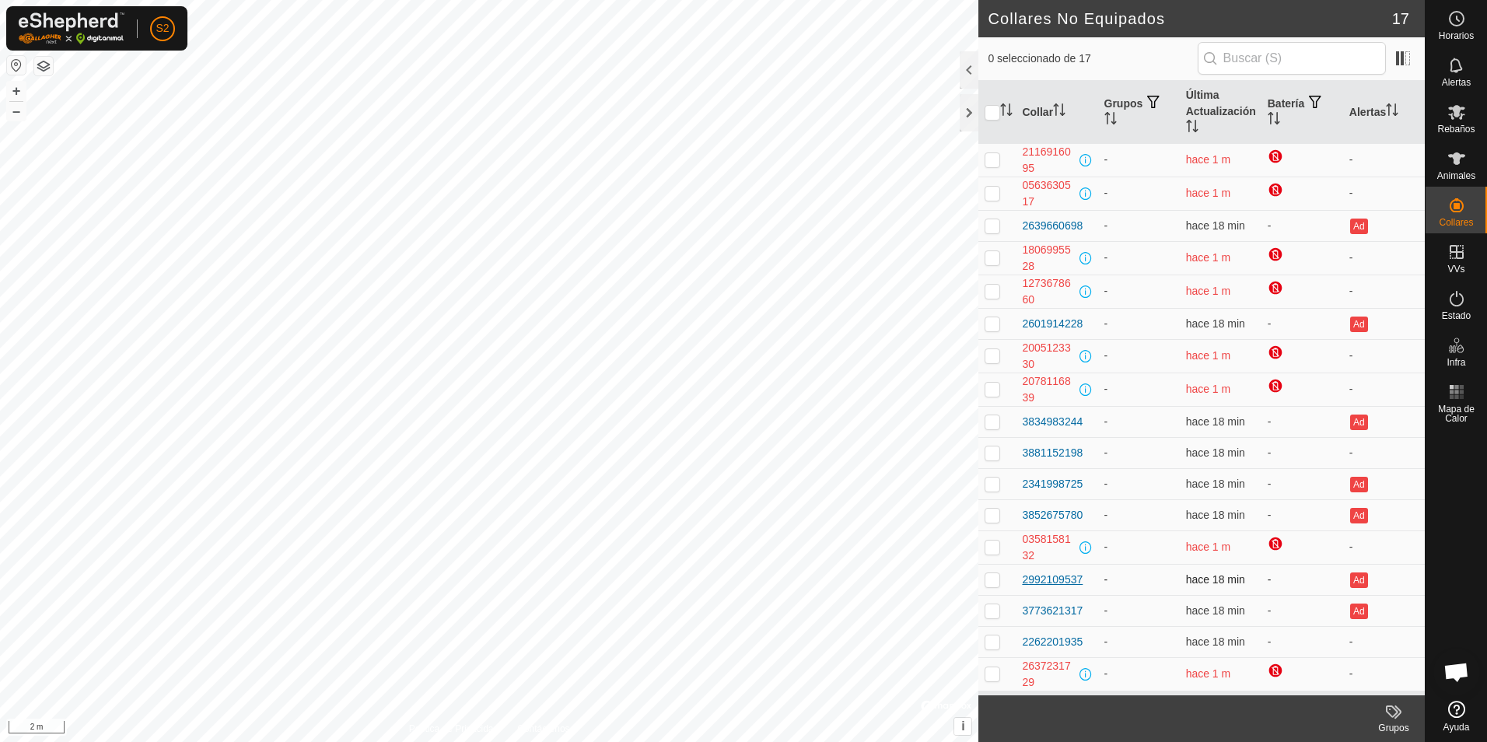
click at [1057, 580] on div "2992109537" at bounding box center [1052, 579] width 61 height 16
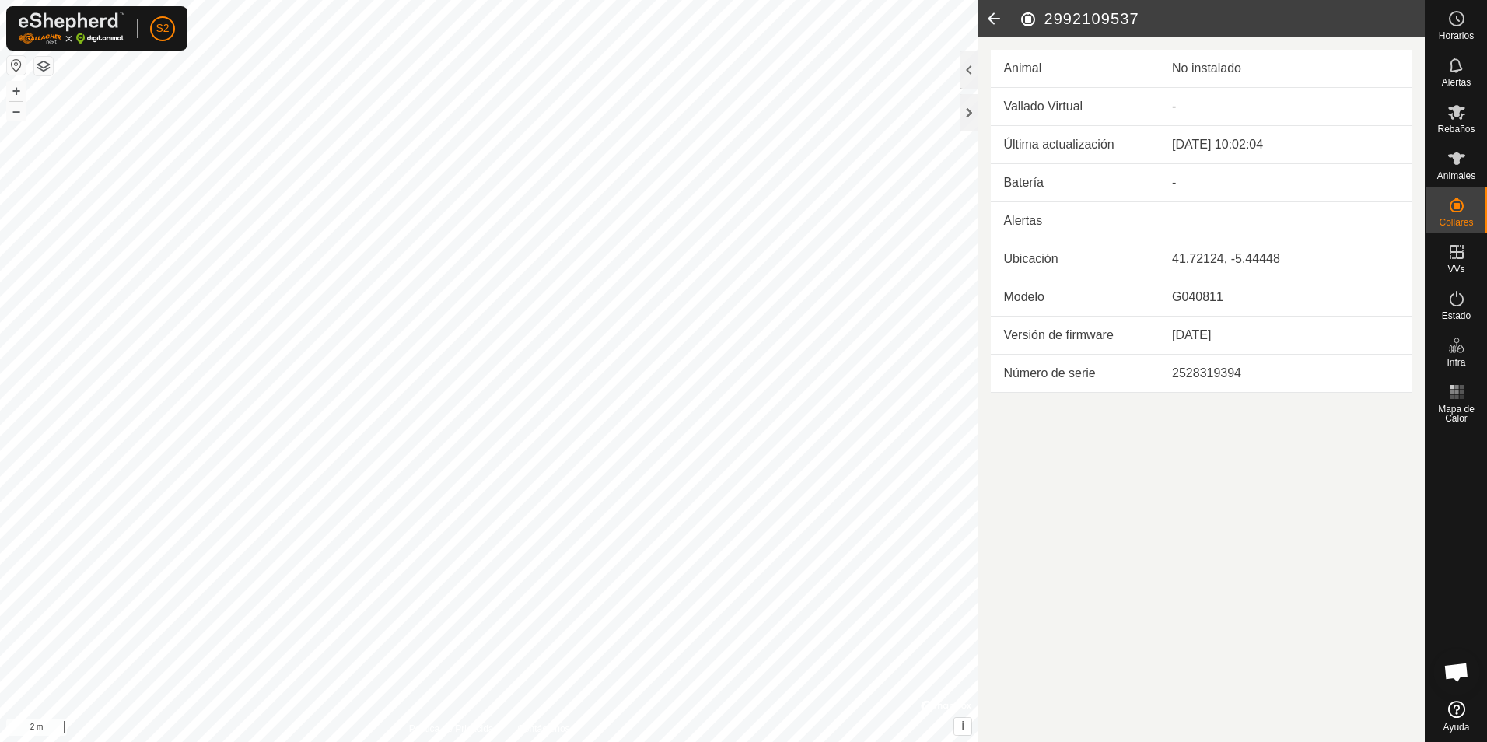
click at [993, 19] on icon at bounding box center [993, 18] width 31 height 37
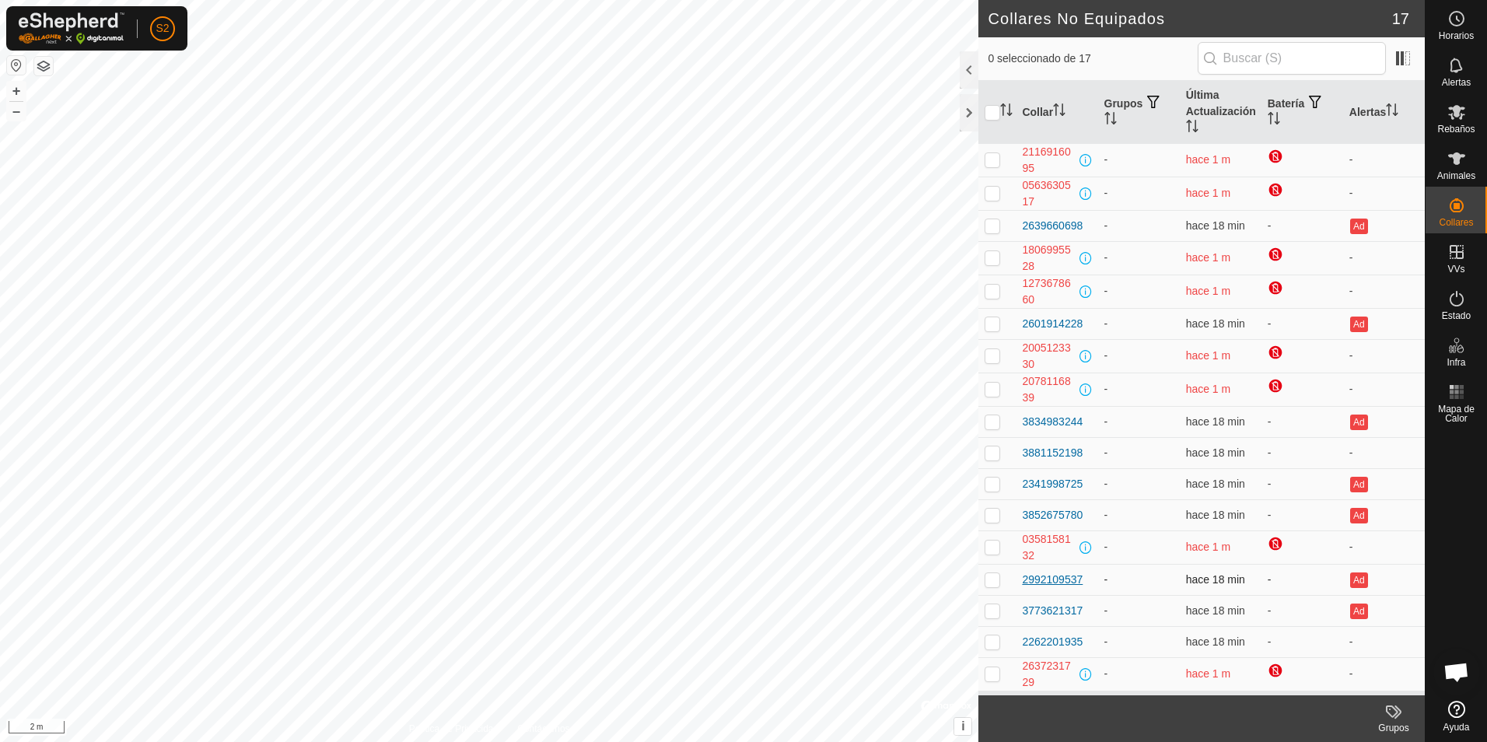
click at [1067, 578] on div "2992109537" at bounding box center [1052, 579] width 61 height 16
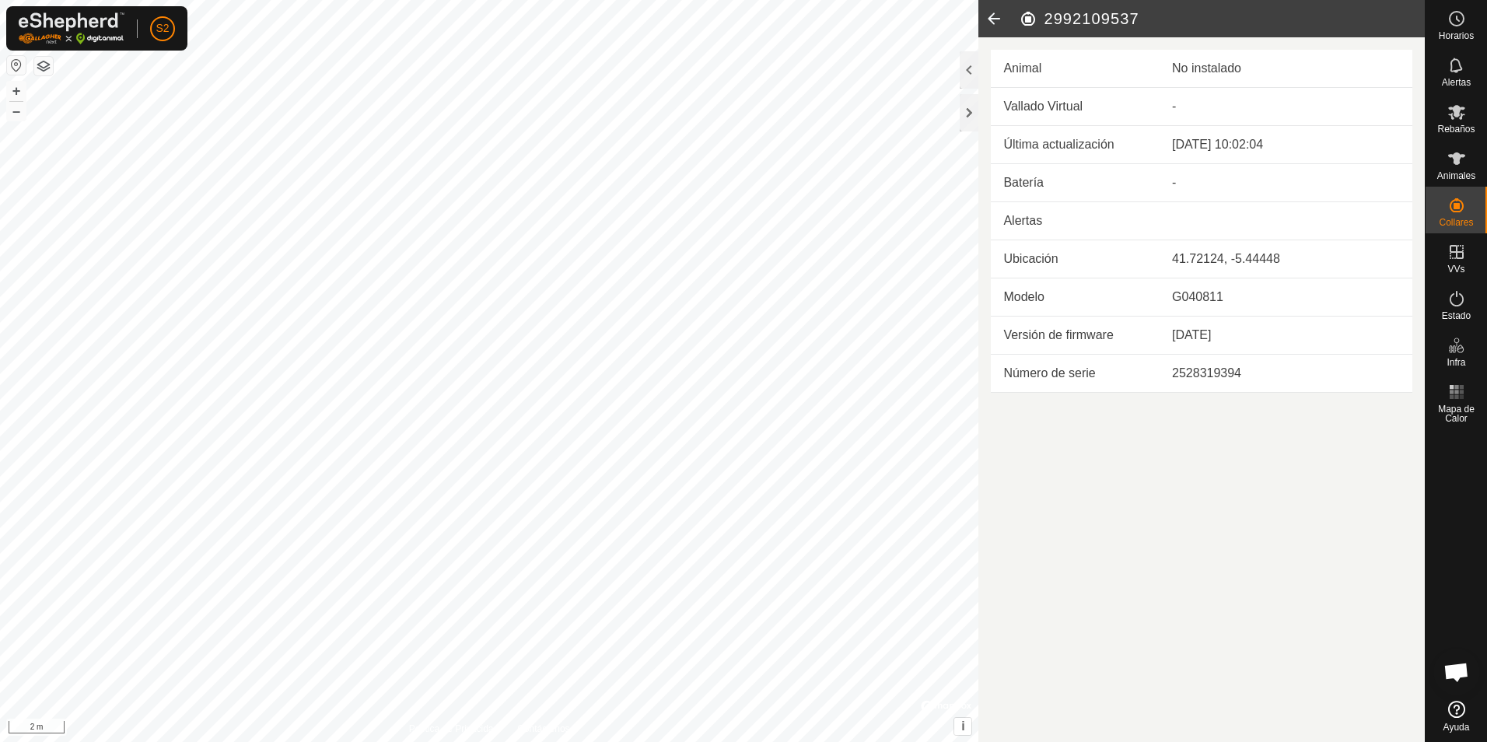
click at [988, 16] on icon at bounding box center [993, 18] width 31 height 37
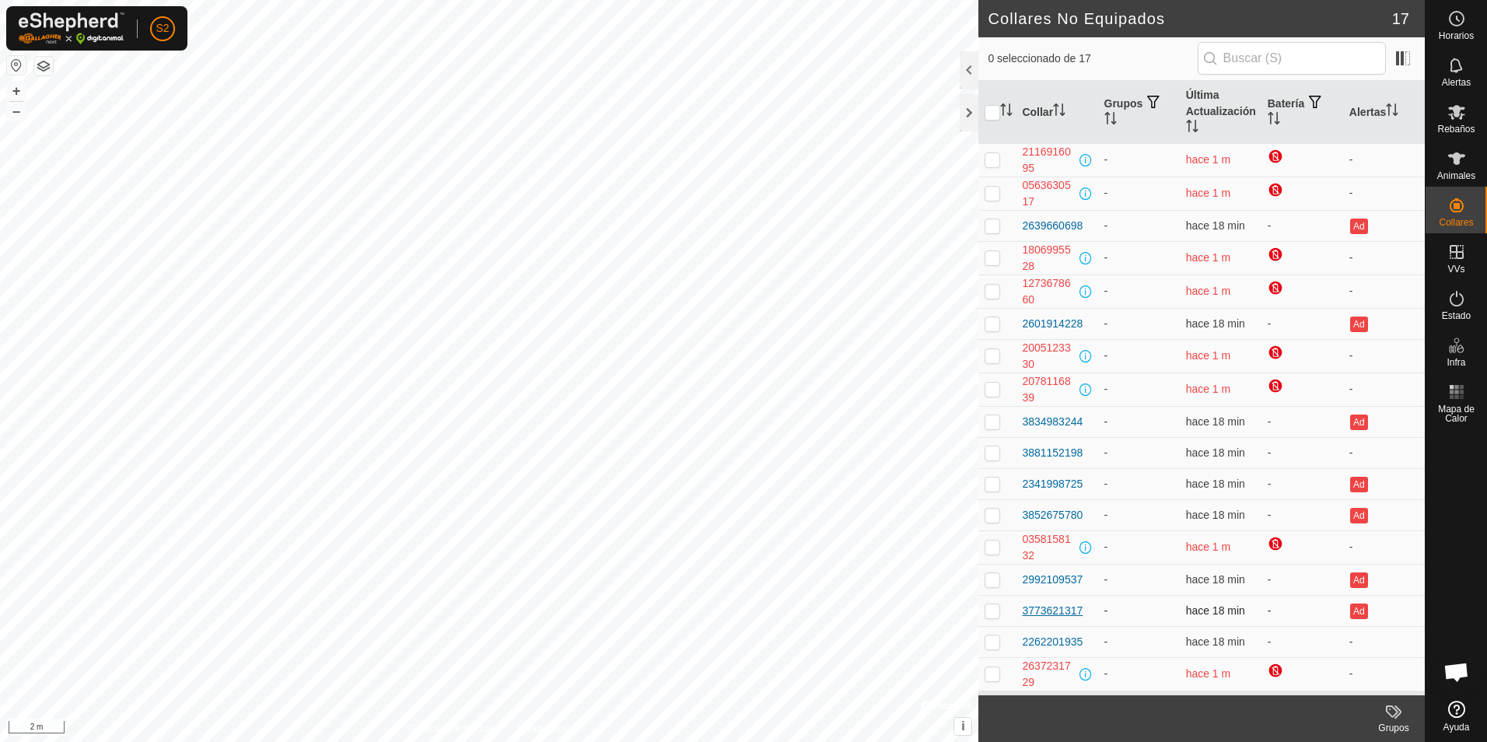
click at [1059, 606] on div "3773621317" at bounding box center [1052, 611] width 61 height 16
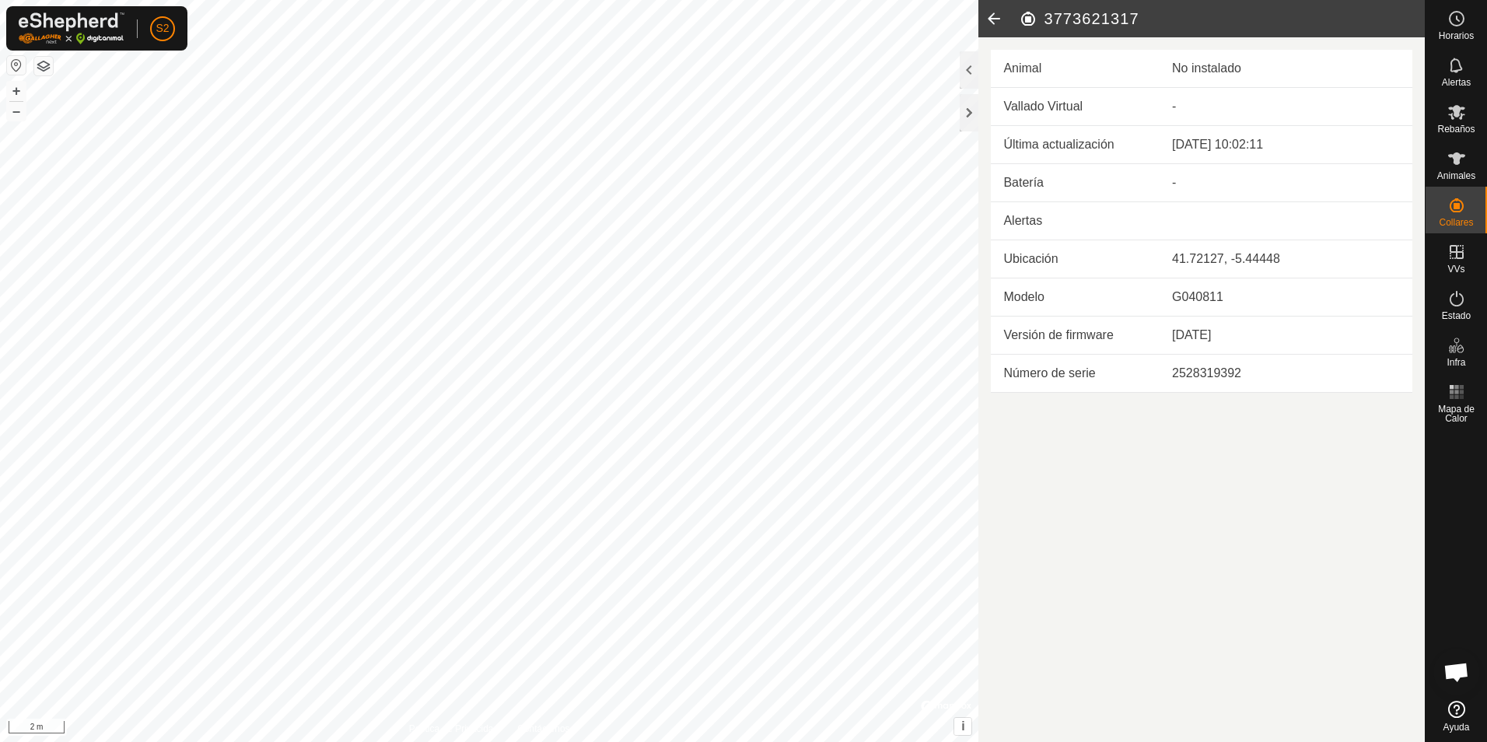
click at [996, 22] on icon at bounding box center [993, 18] width 31 height 37
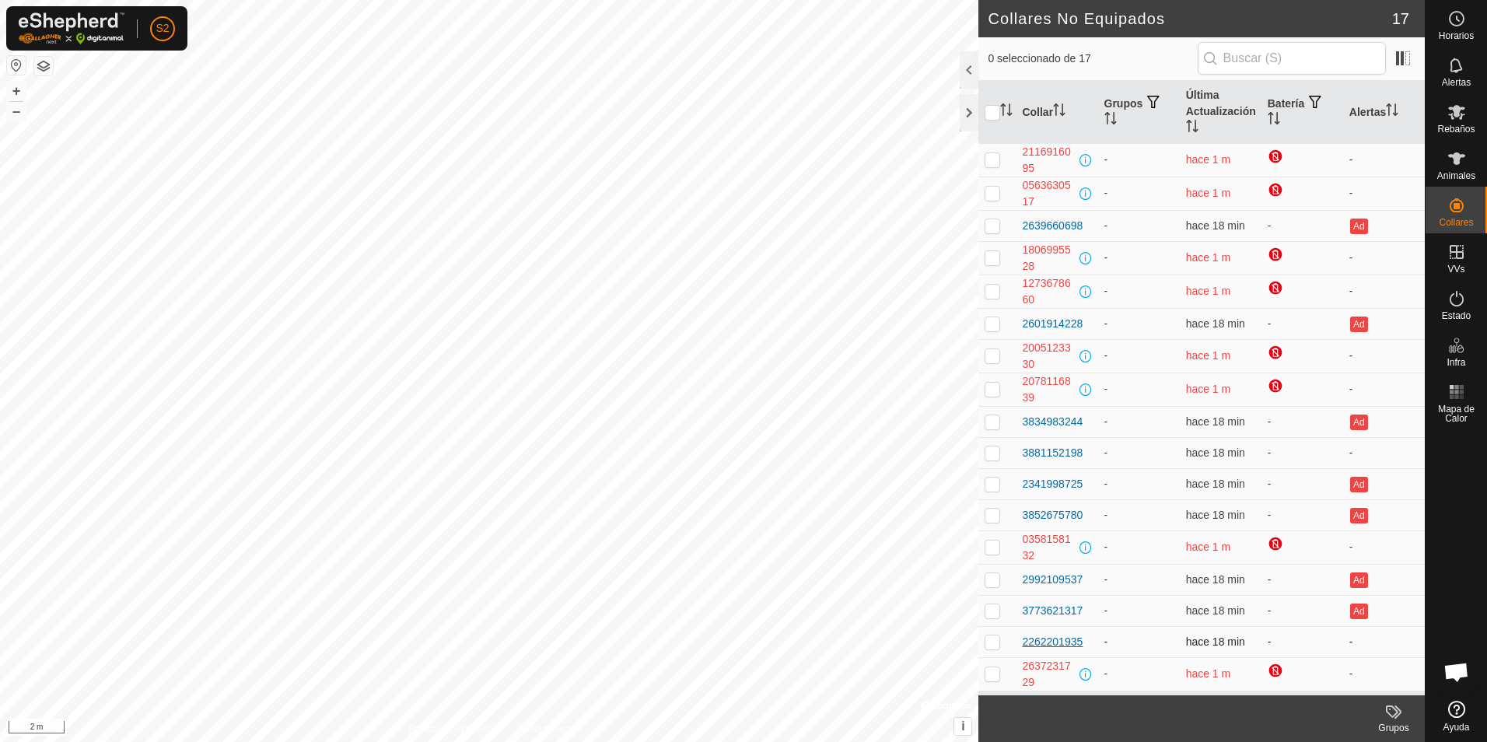
click at [1035, 638] on div "2262201935" at bounding box center [1052, 642] width 61 height 16
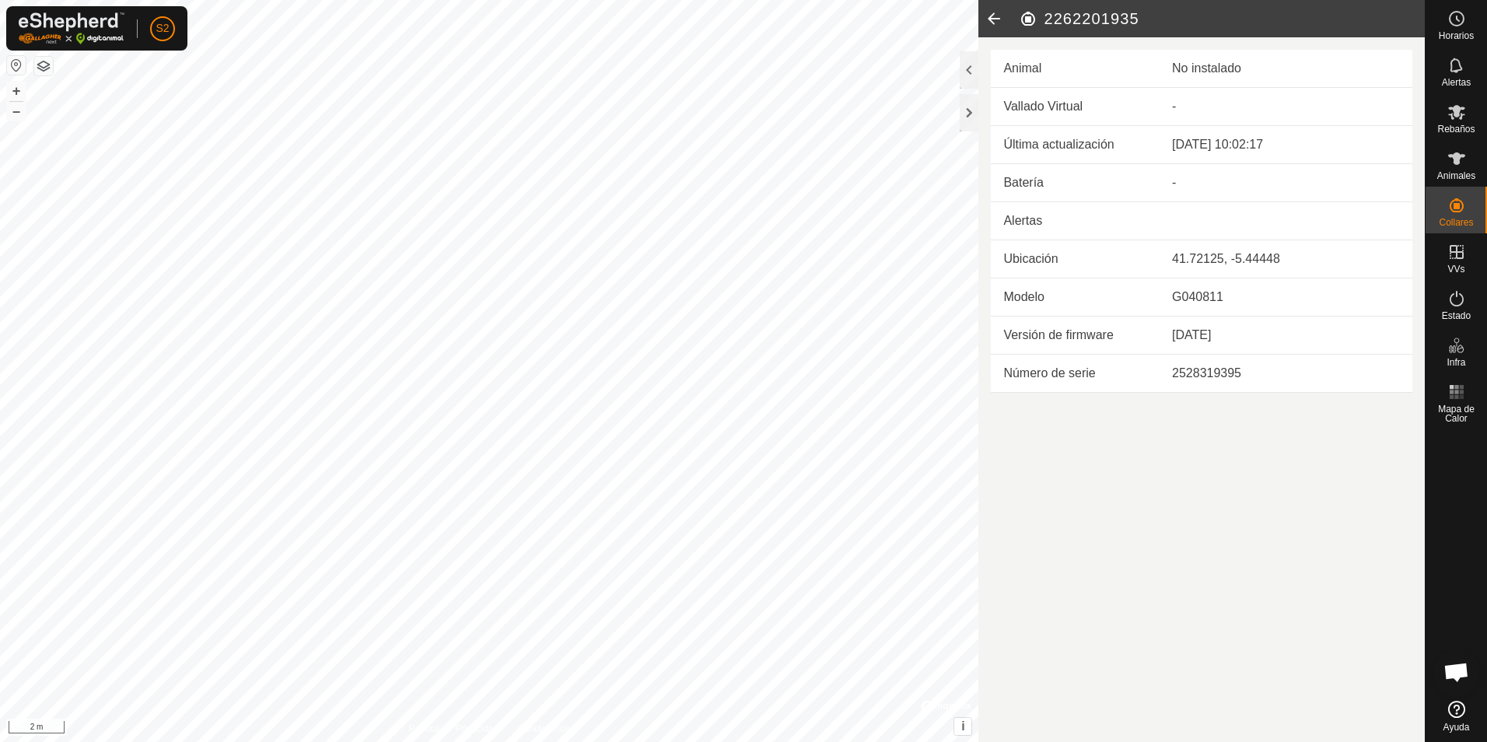
click at [991, 12] on icon at bounding box center [993, 18] width 31 height 37
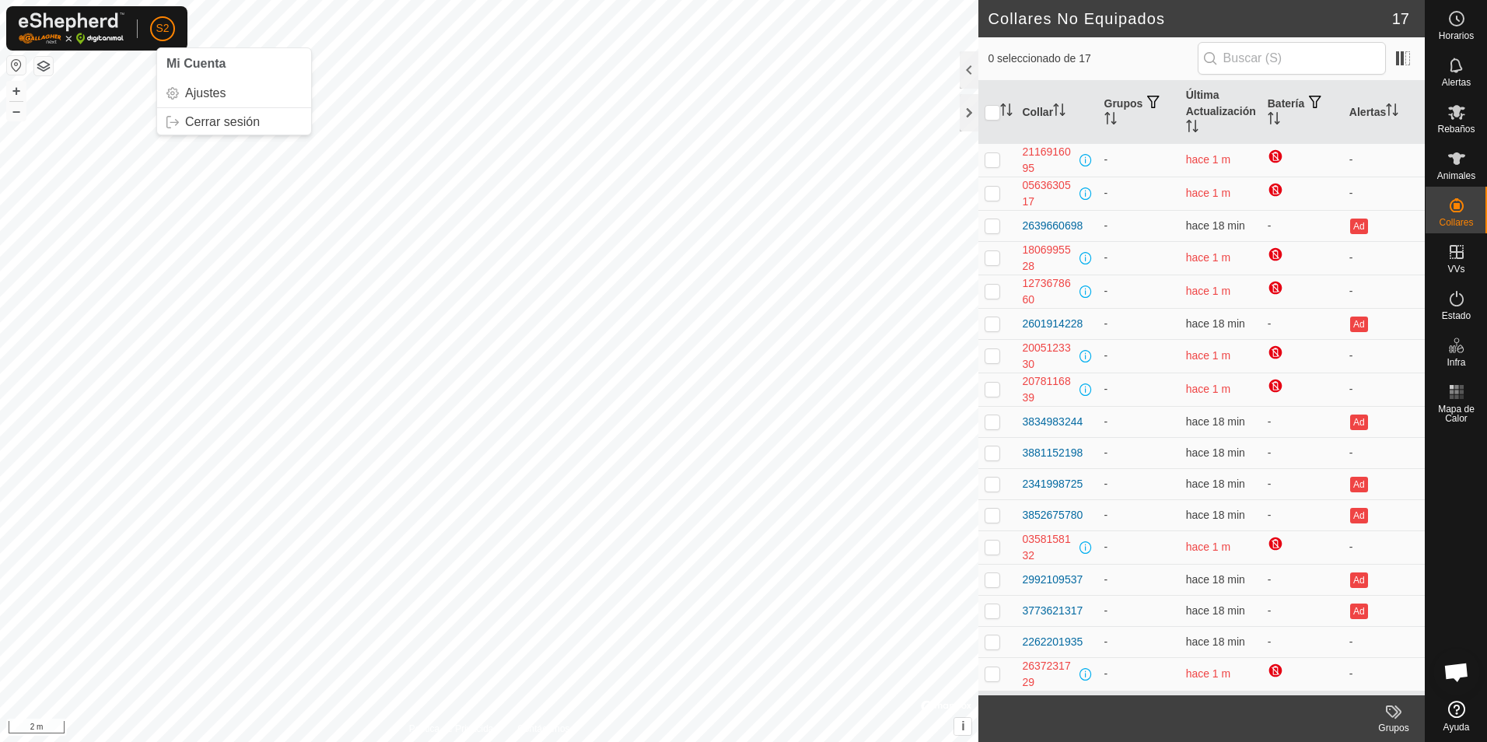
click at [158, 31] on span "S2" at bounding box center [162, 28] width 13 height 16
click at [187, 123] on link "Cerrar sesión" at bounding box center [234, 122] width 154 height 25
